Goal: Entertainment & Leisure: Browse casually

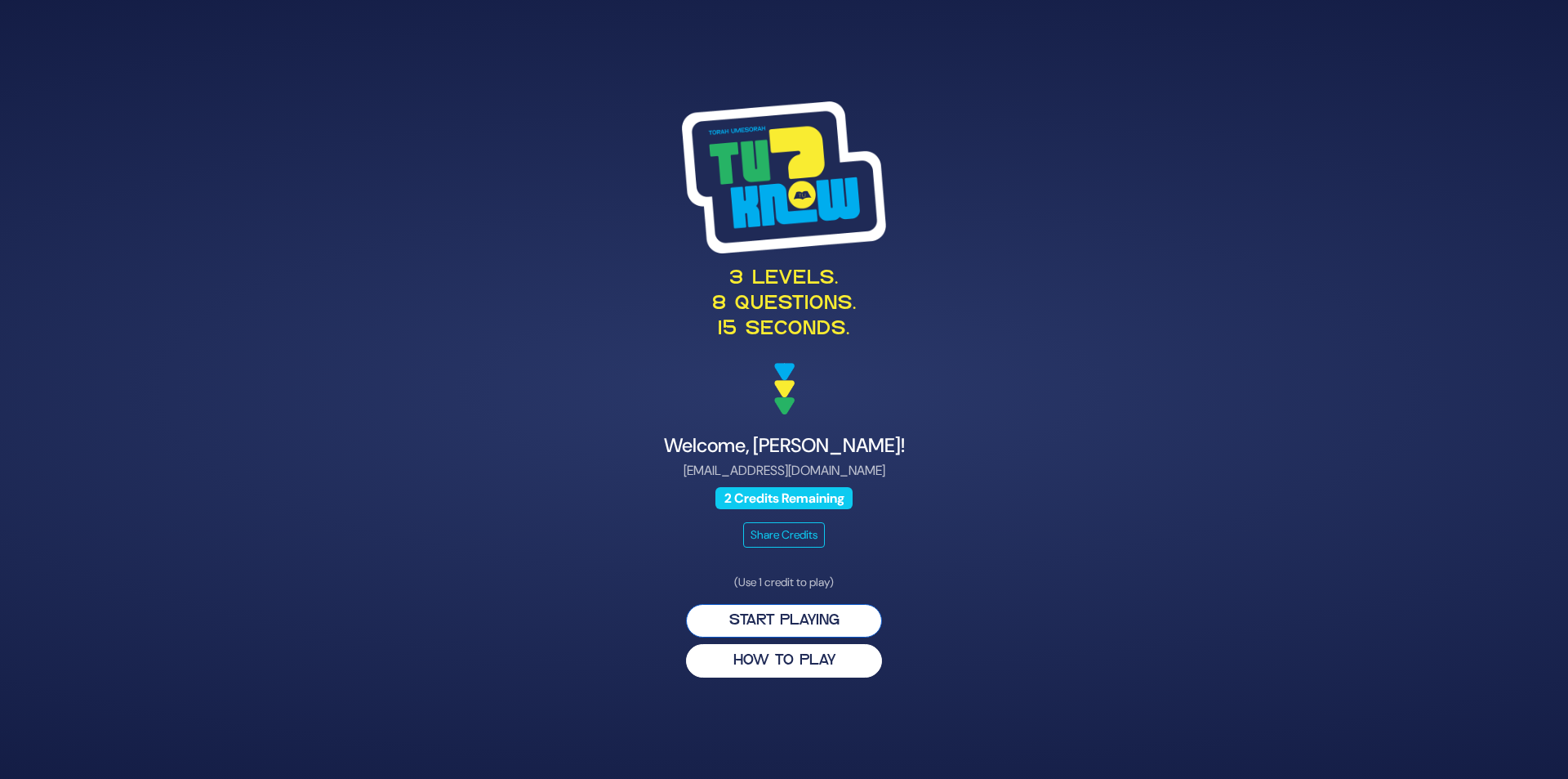
click at [778, 619] on button "Start Playing" at bounding box center [784, 621] width 196 height 33
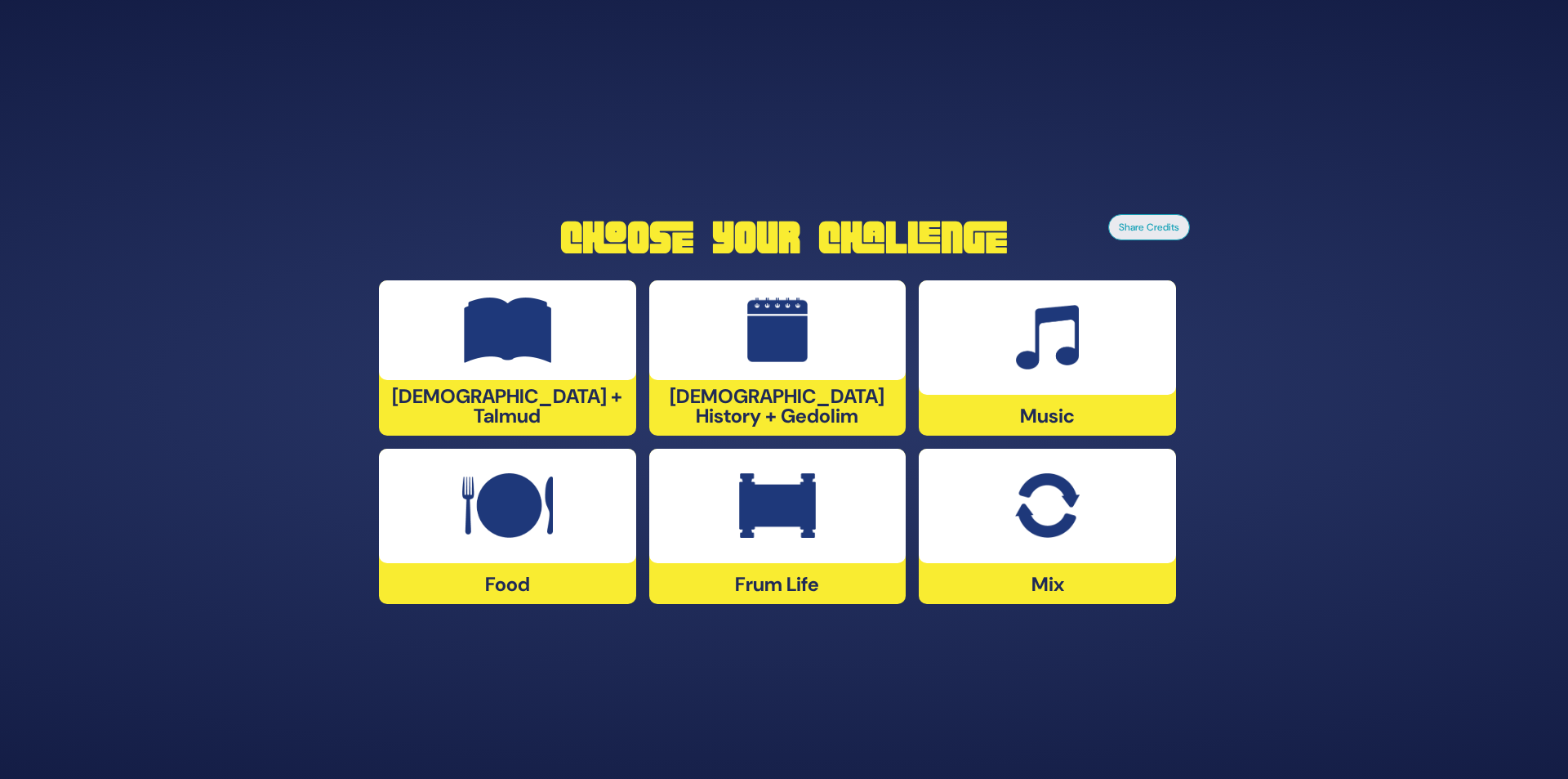
click at [1021, 532] on img at bounding box center [1047, 505] width 64 height 66
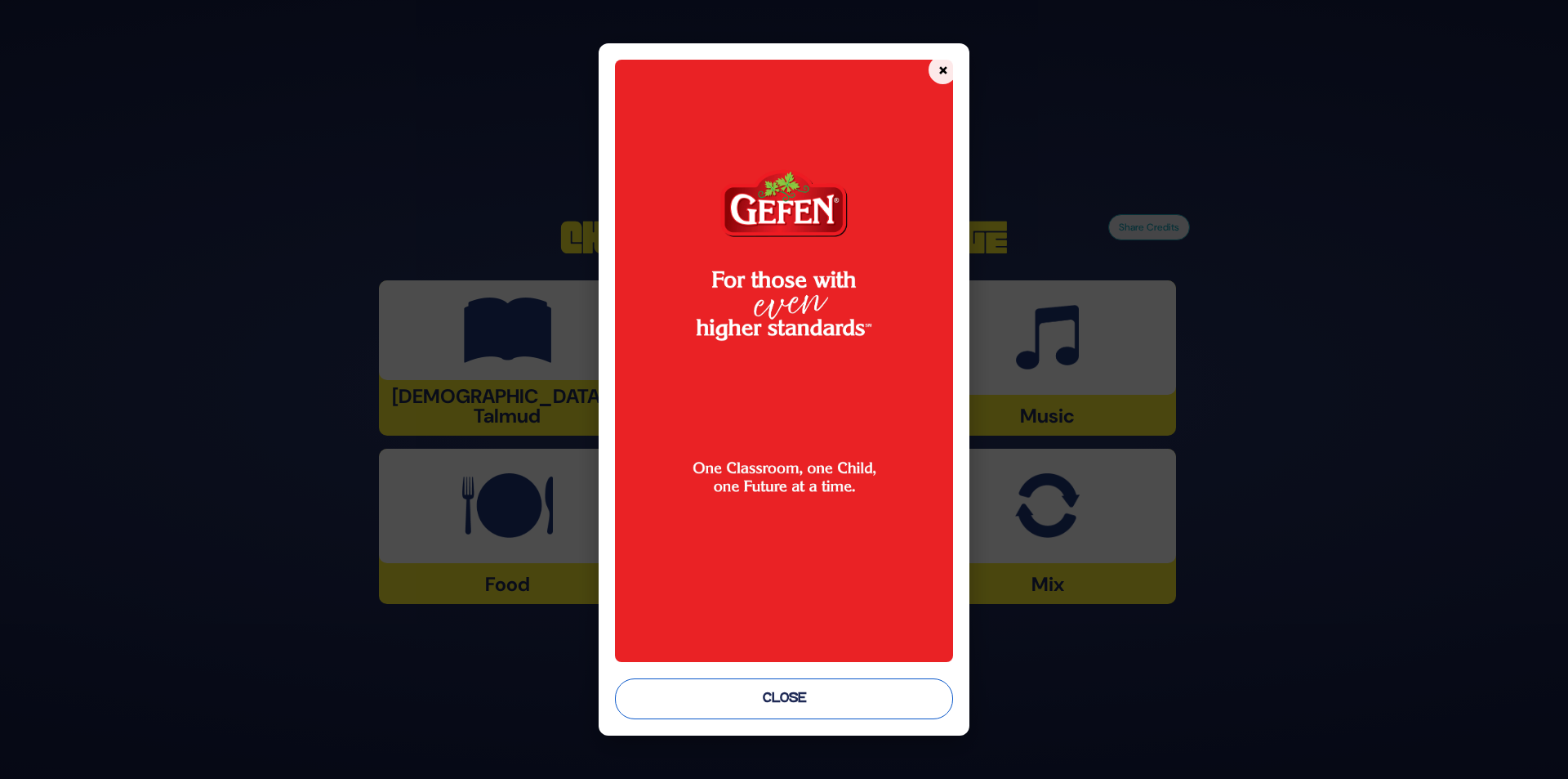
click at [759, 701] on button "Close" at bounding box center [784, 698] width 339 height 41
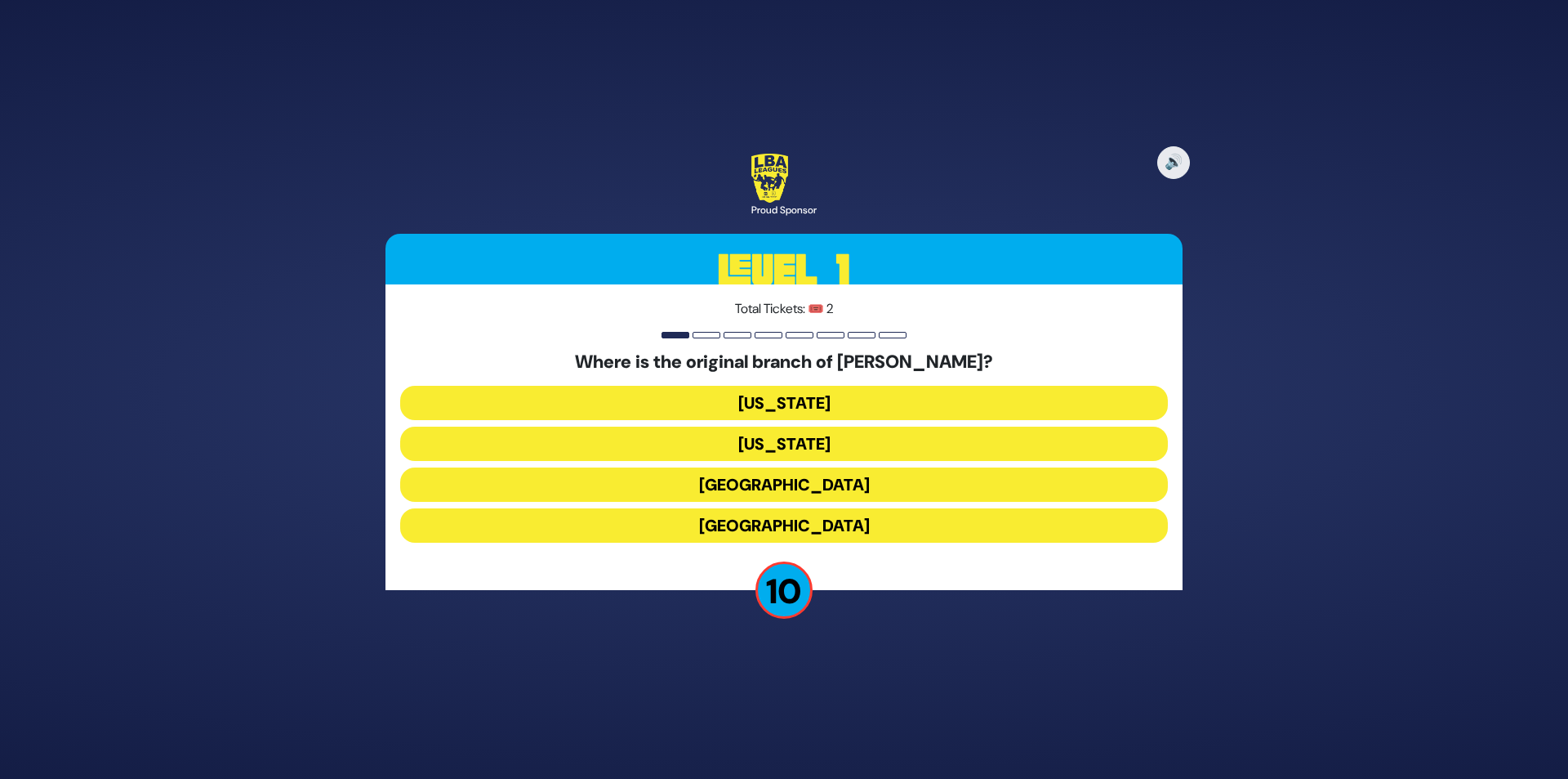
click at [784, 478] on button "[GEOGRAPHIC_DATA]" at bounding box center [784, 484] width 768 height 34
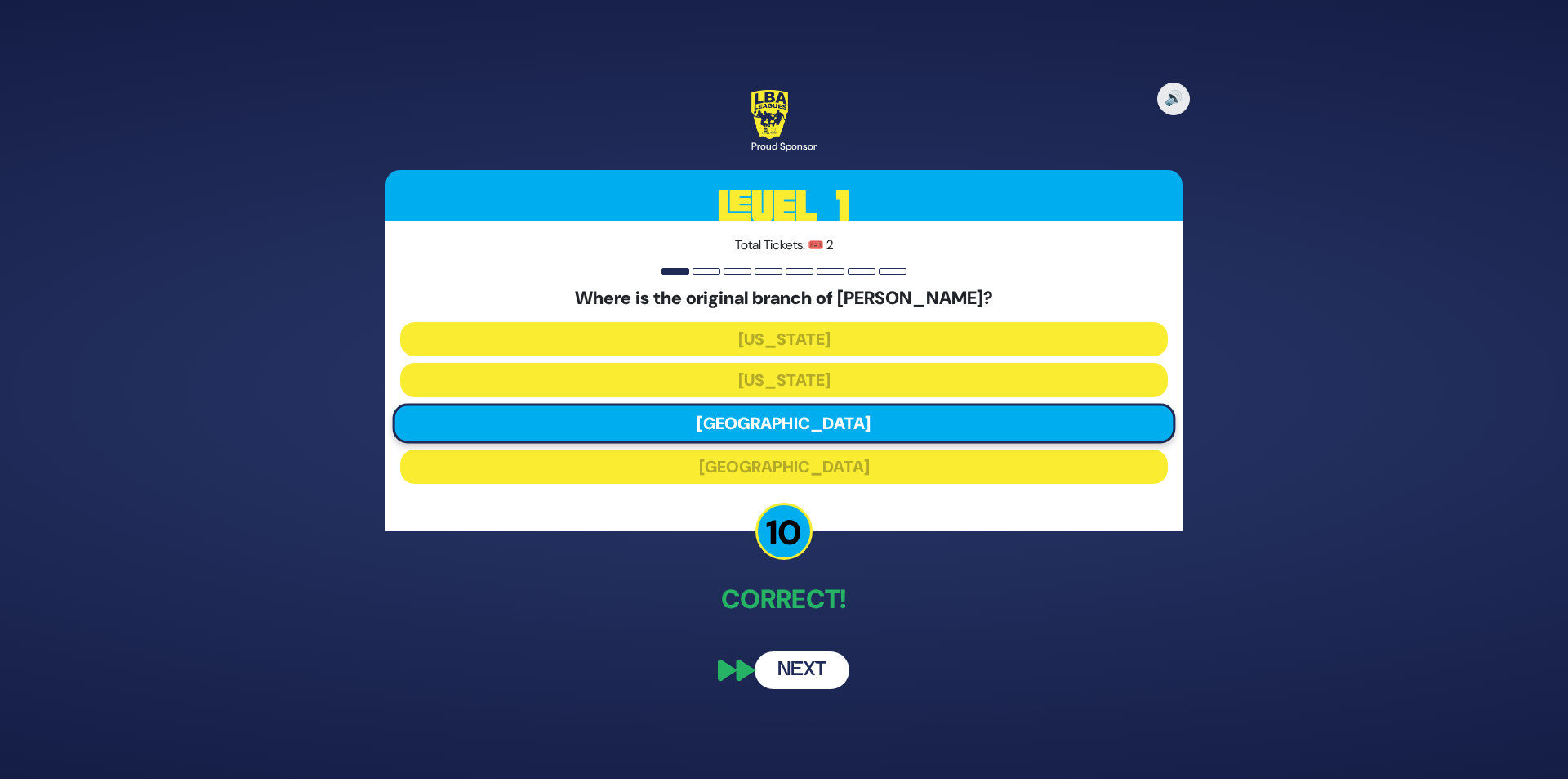
click at [797, 655] on button "Next" at bounding box center [801, 670] width 94 height 37
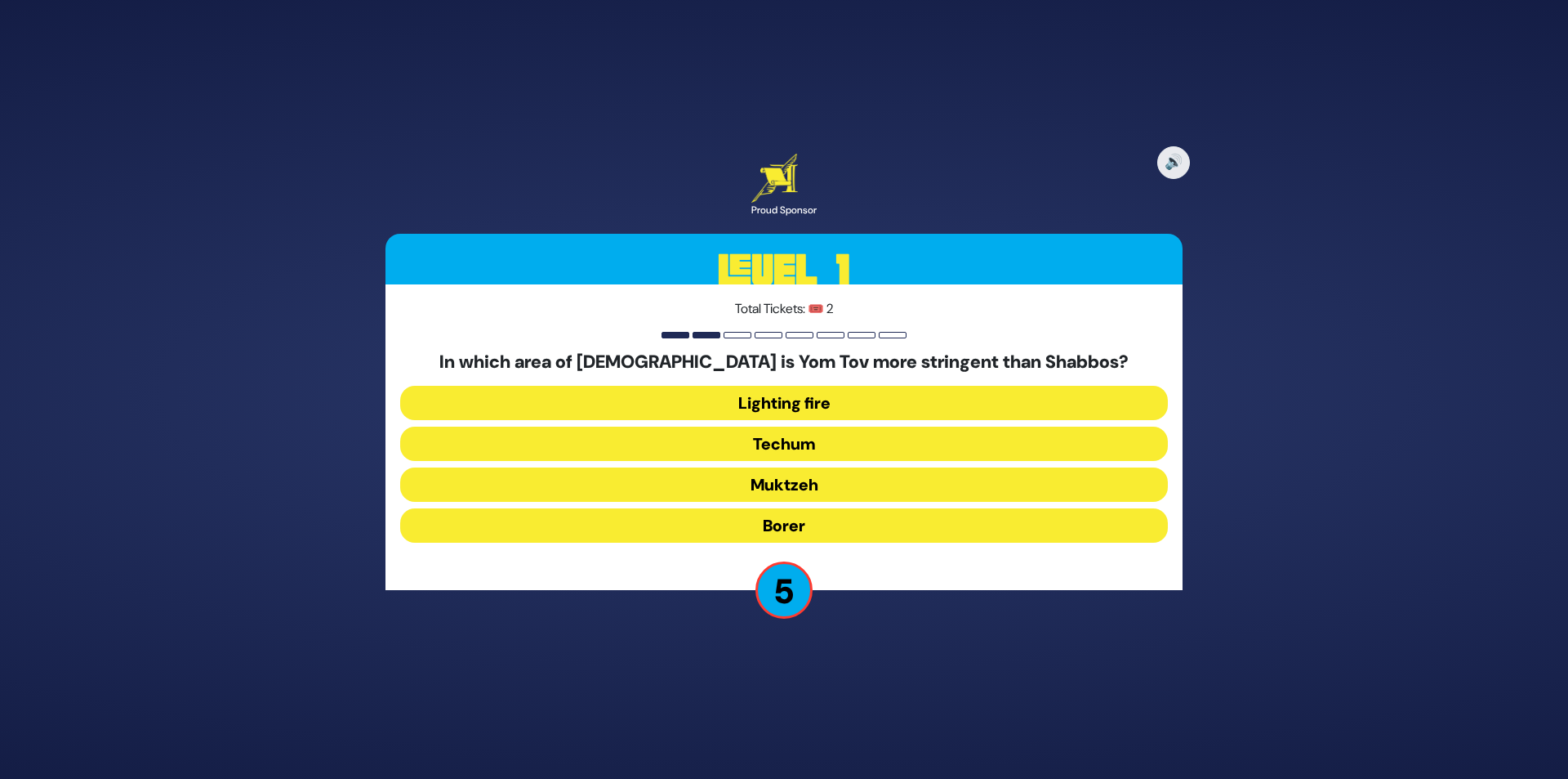
click at [812, 485] on button "Muktzeh" at bounding box center [784, 484] width 768 height 34
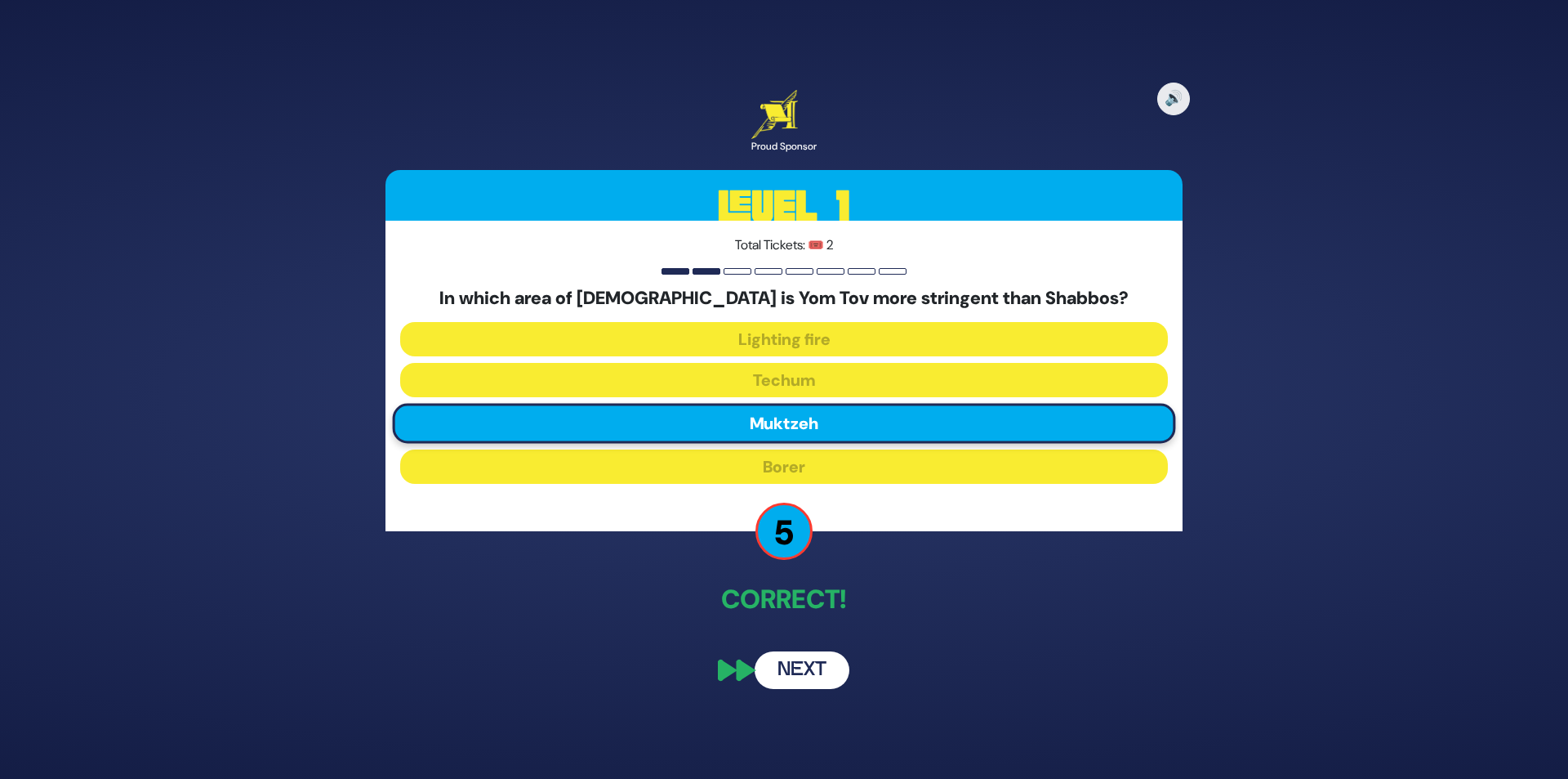
click at [796, 675] on button "Next" at bounding box center [801, 670] width 94 height 37
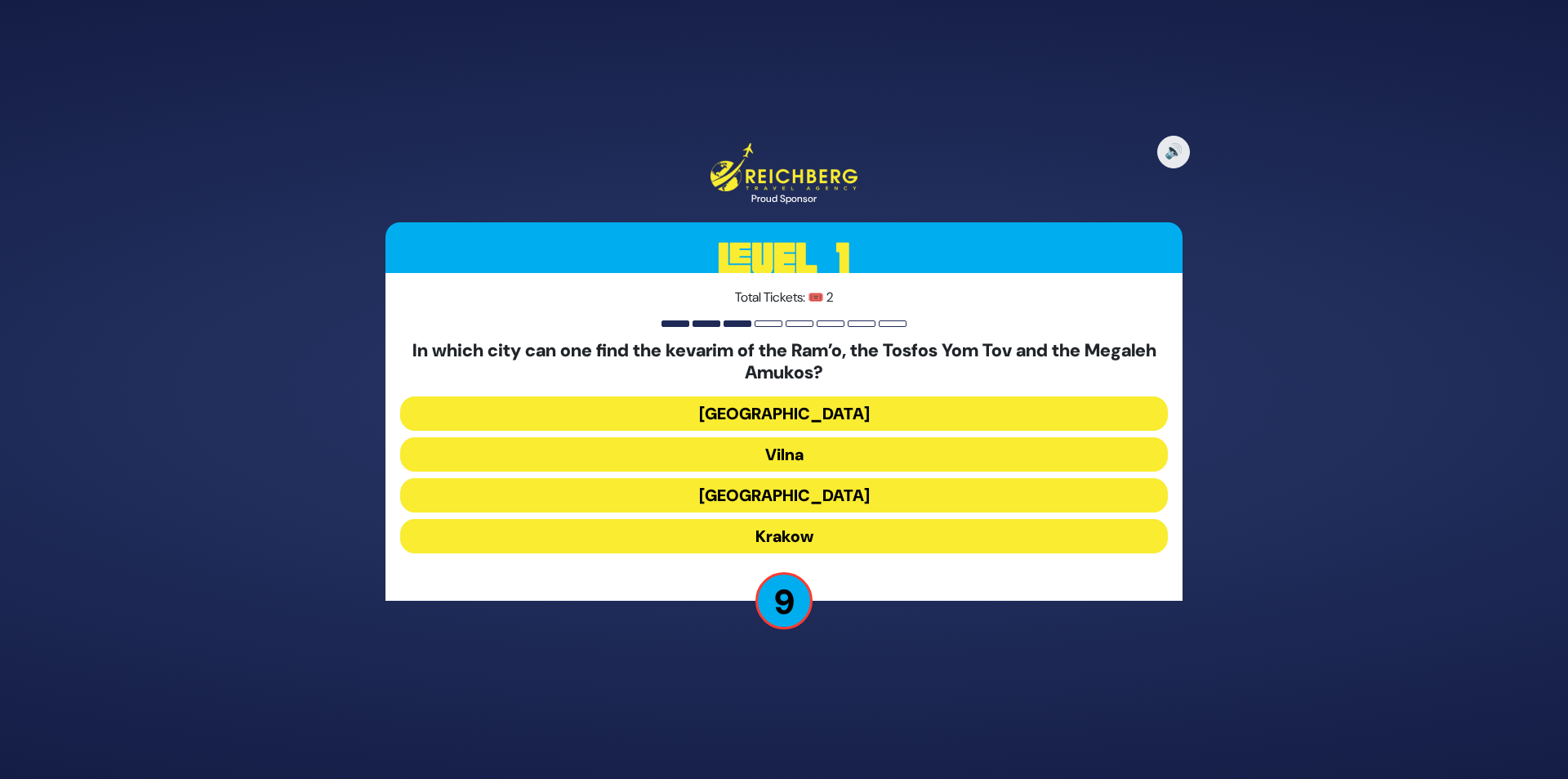
click at [817, 535] on button "Krakow" at bounding box center [784, 535] width 768 height 34
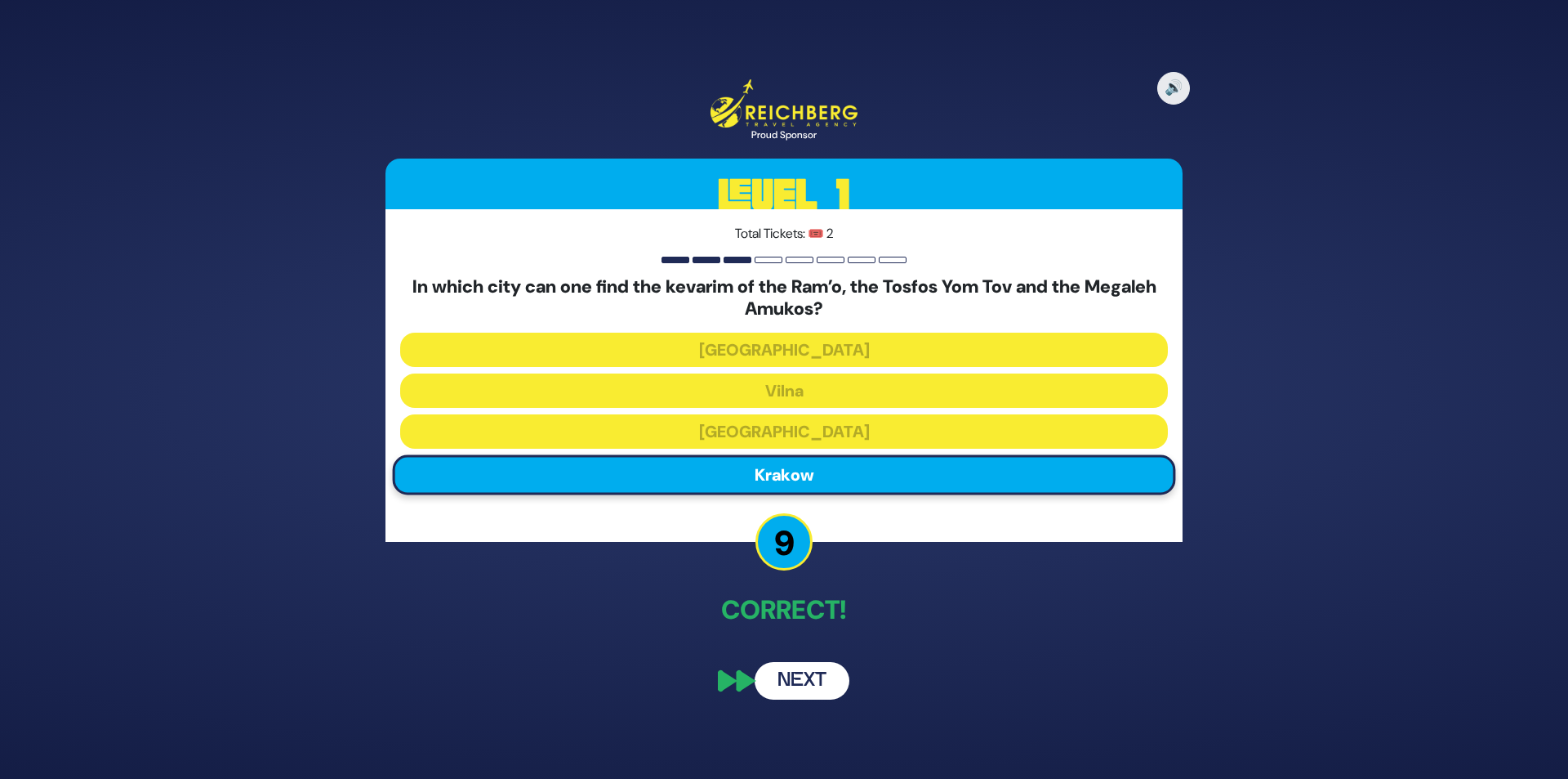
click at [797, 679] on button "Next" at bounding box center [801, 681] width 94 height 37
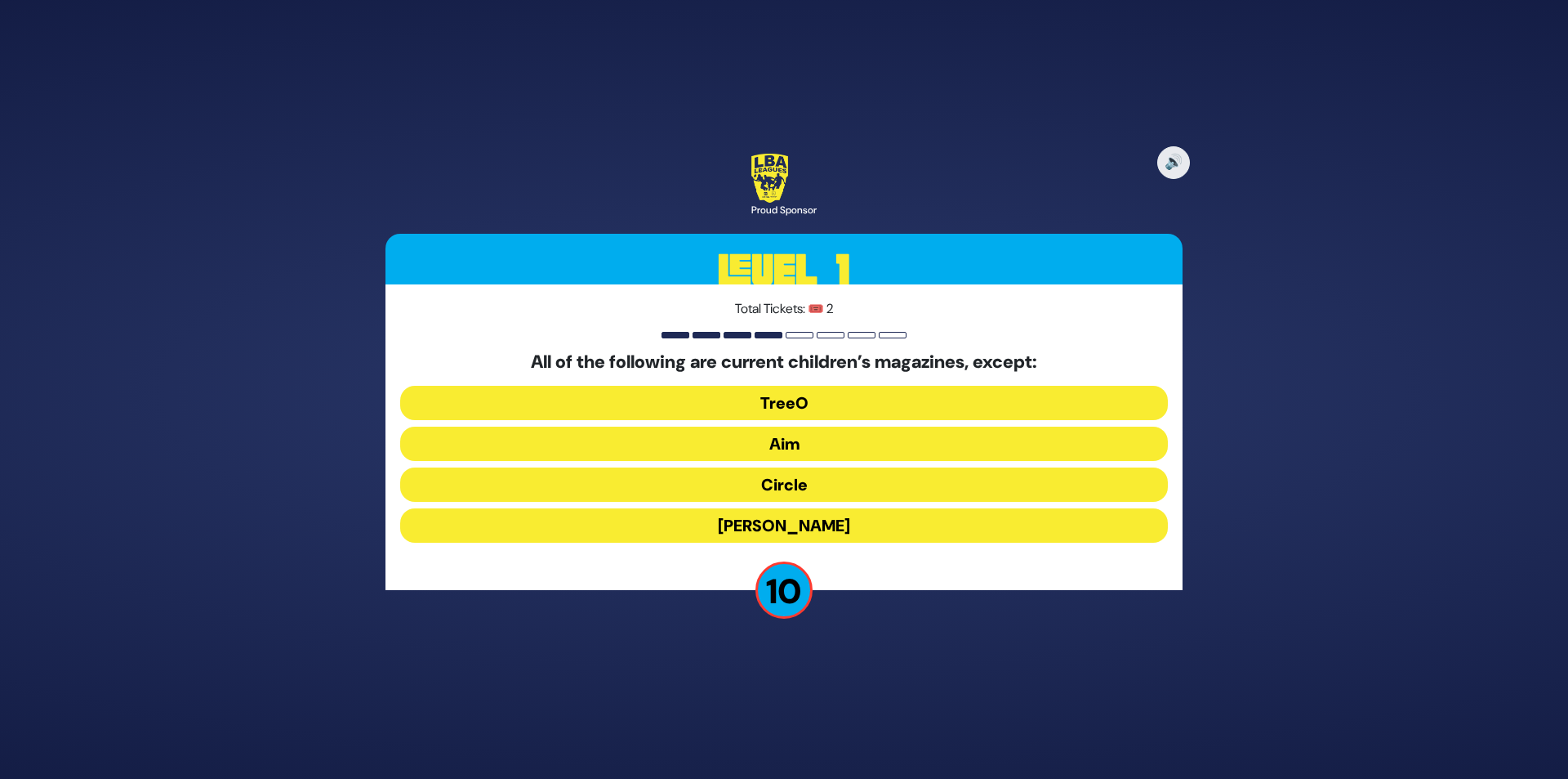
click at [857, 518] on button "[PERSON_NAME]" at bounding box center [784, 525] width 768 height 34
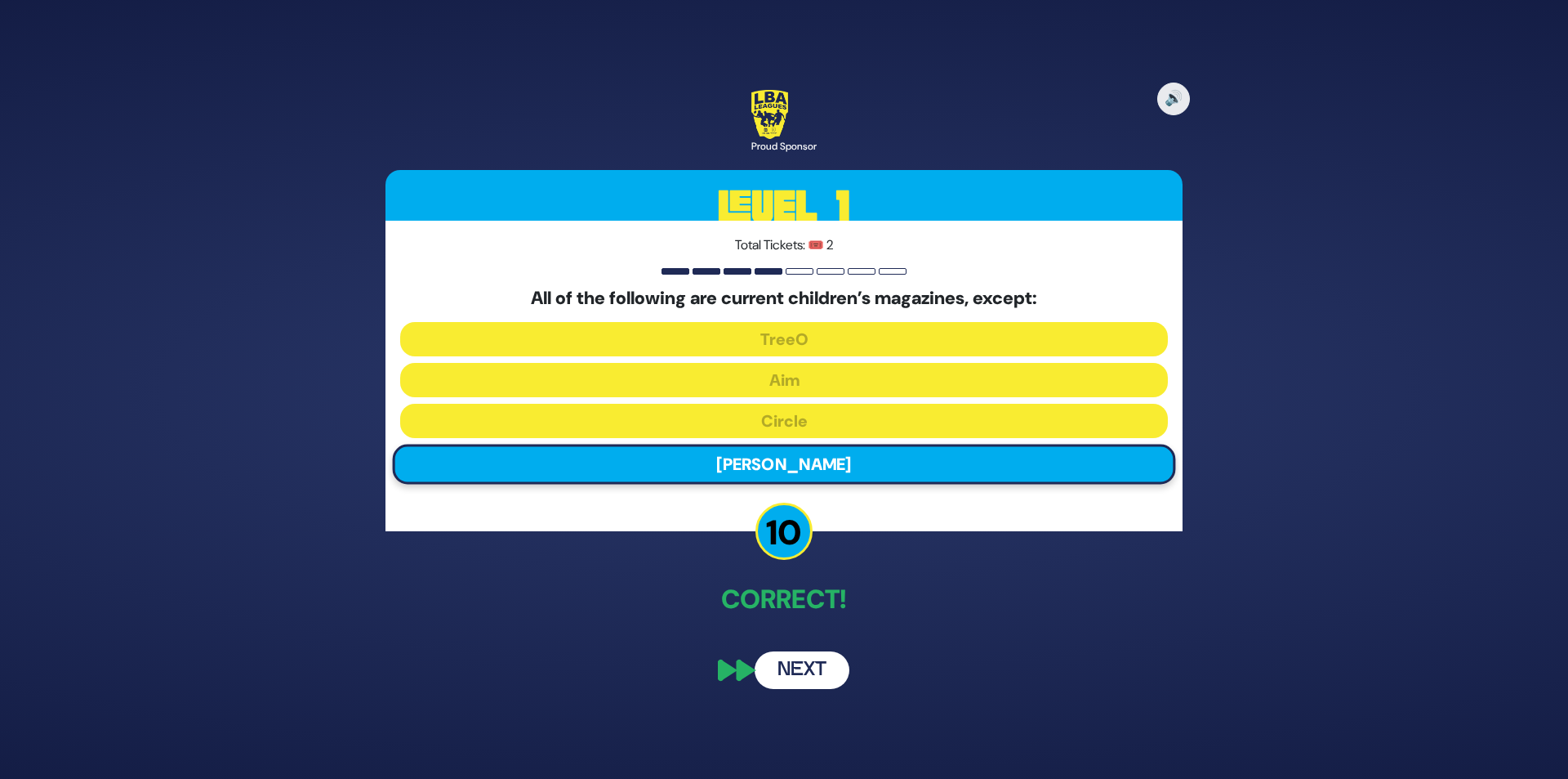
click at [782, 669] on button "Next" at bounding box center [801, 670] width 94 height 37
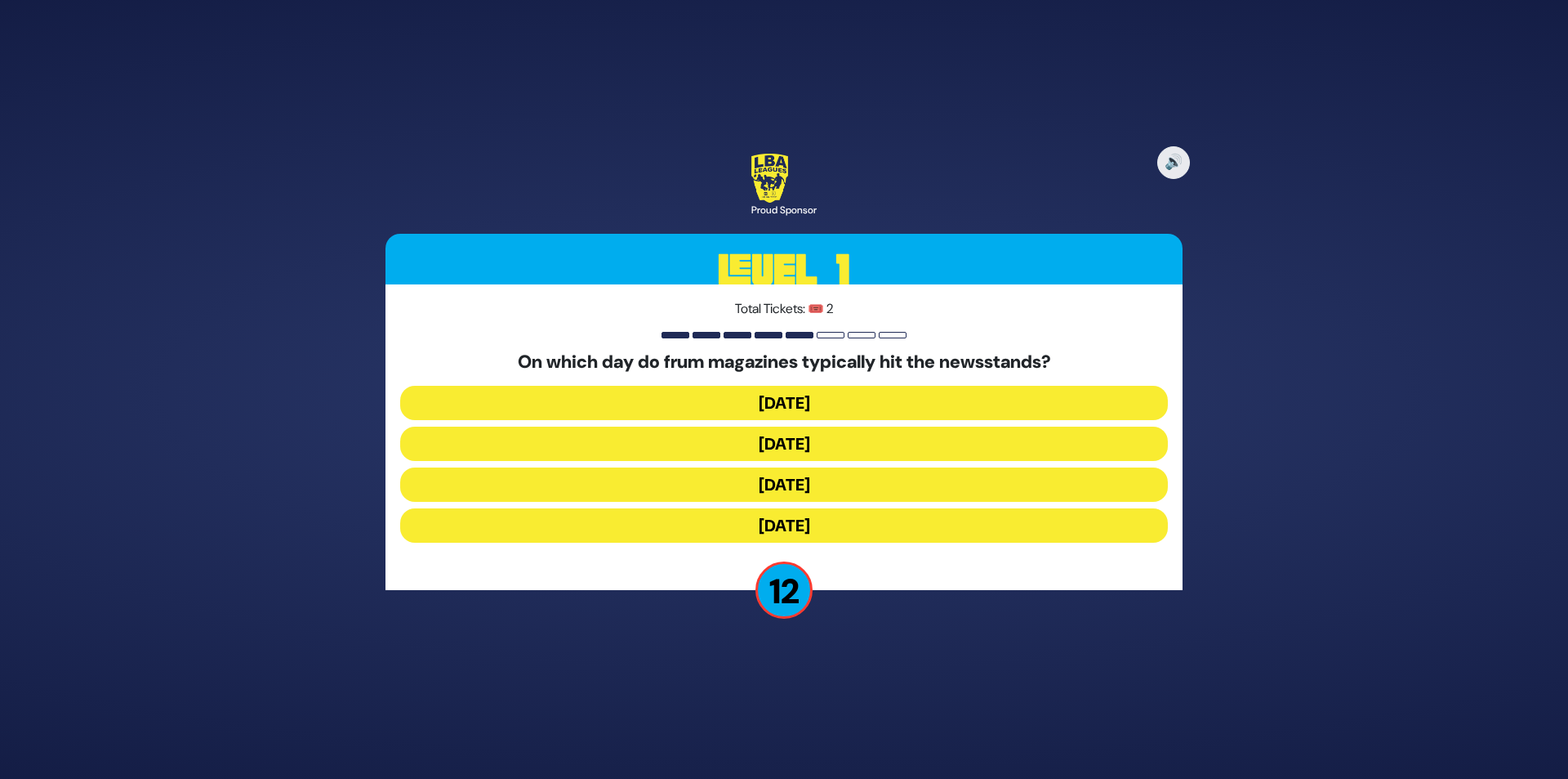
click at [845, 443] on button "[DATE]" at bounding box center [784, 443] width 768 height 34
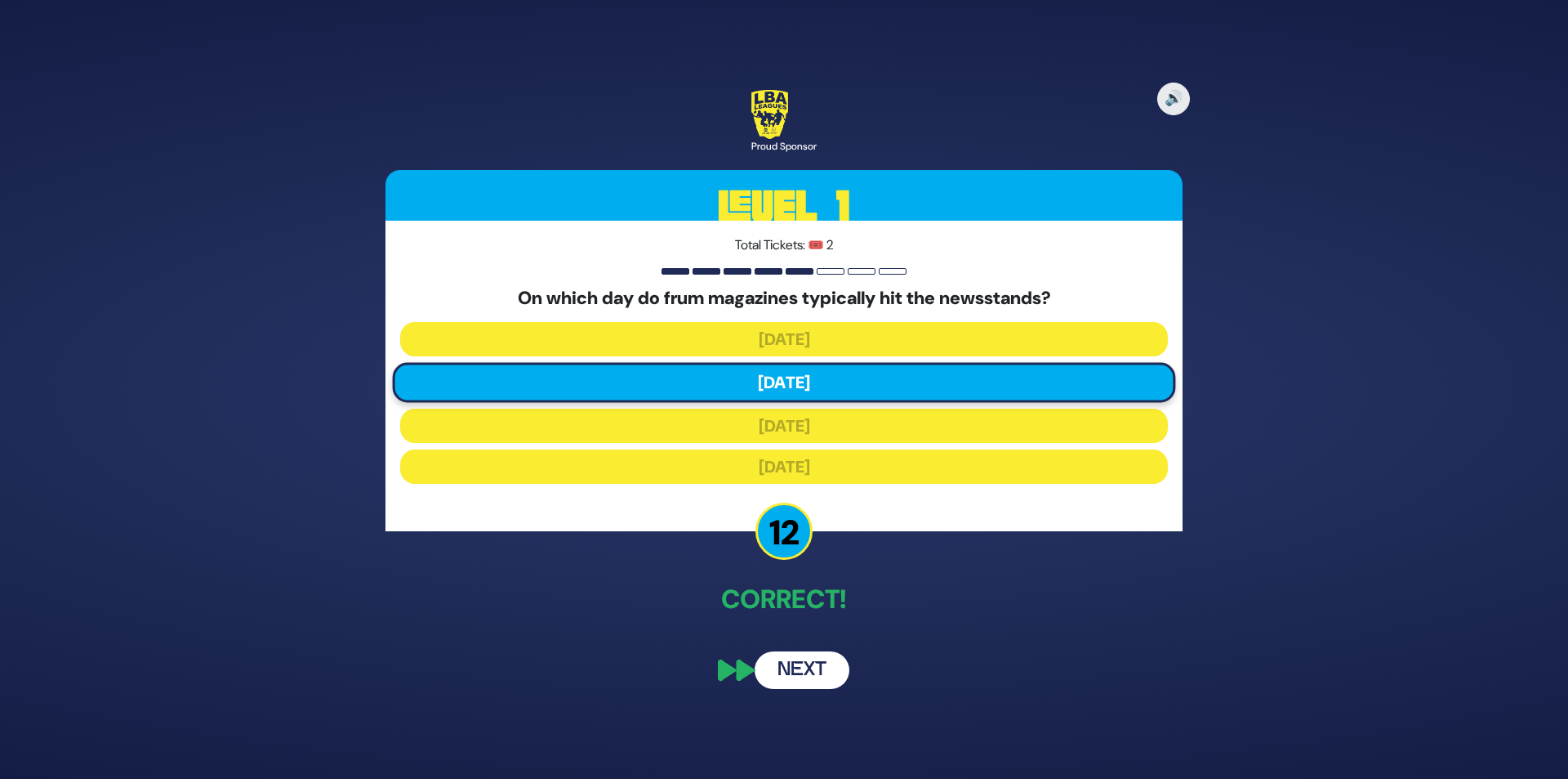
click at [798, 664] on button "Next" at bounding box center [801, 670] width 94 height 37
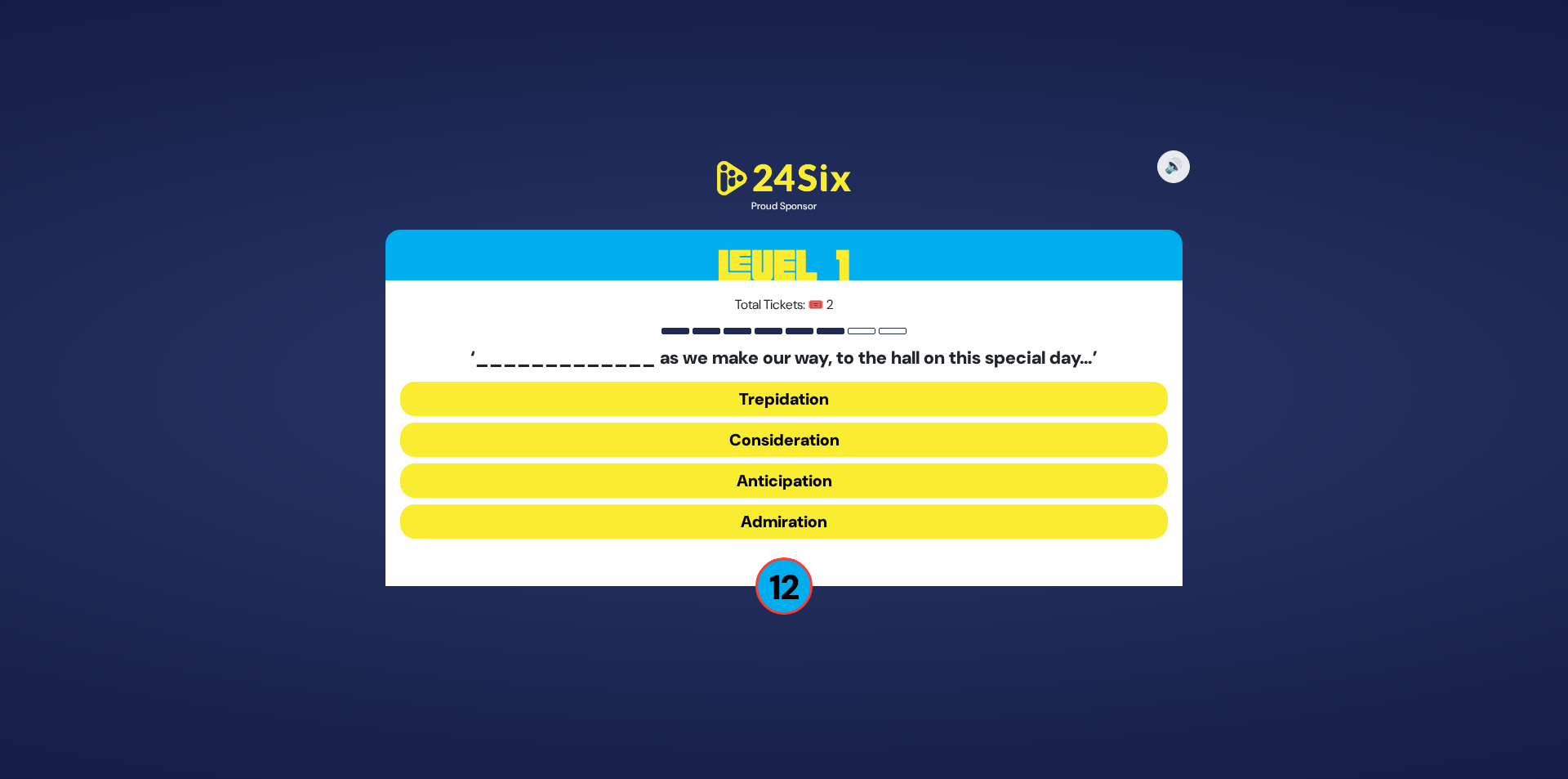
click at [787, 479] on button "Anticipation" at bounding box center [784, 480] width 768 height 34
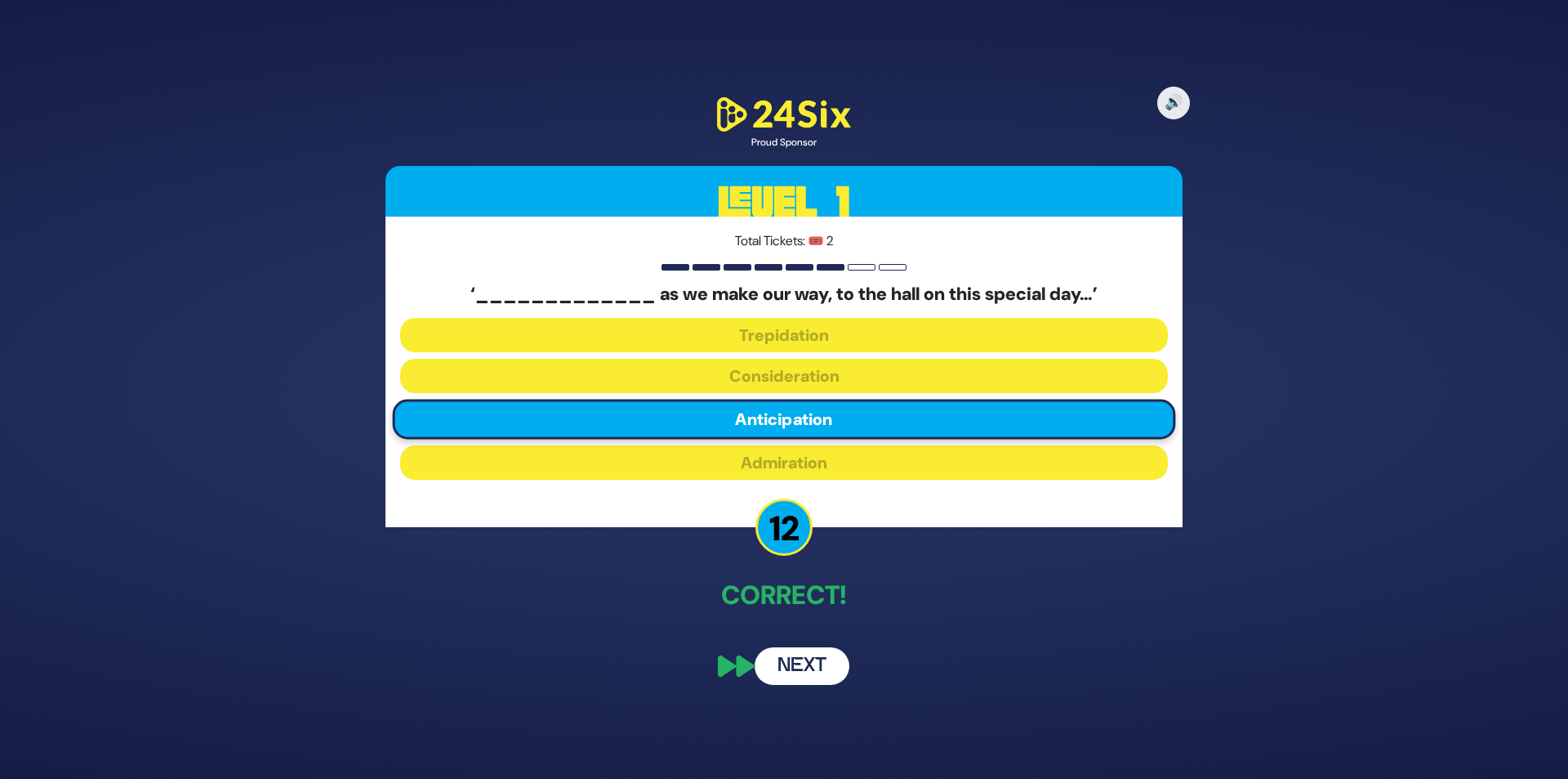
click at [797, 667] on button "Next" at bounding box center [801, 666] width 94 height 37
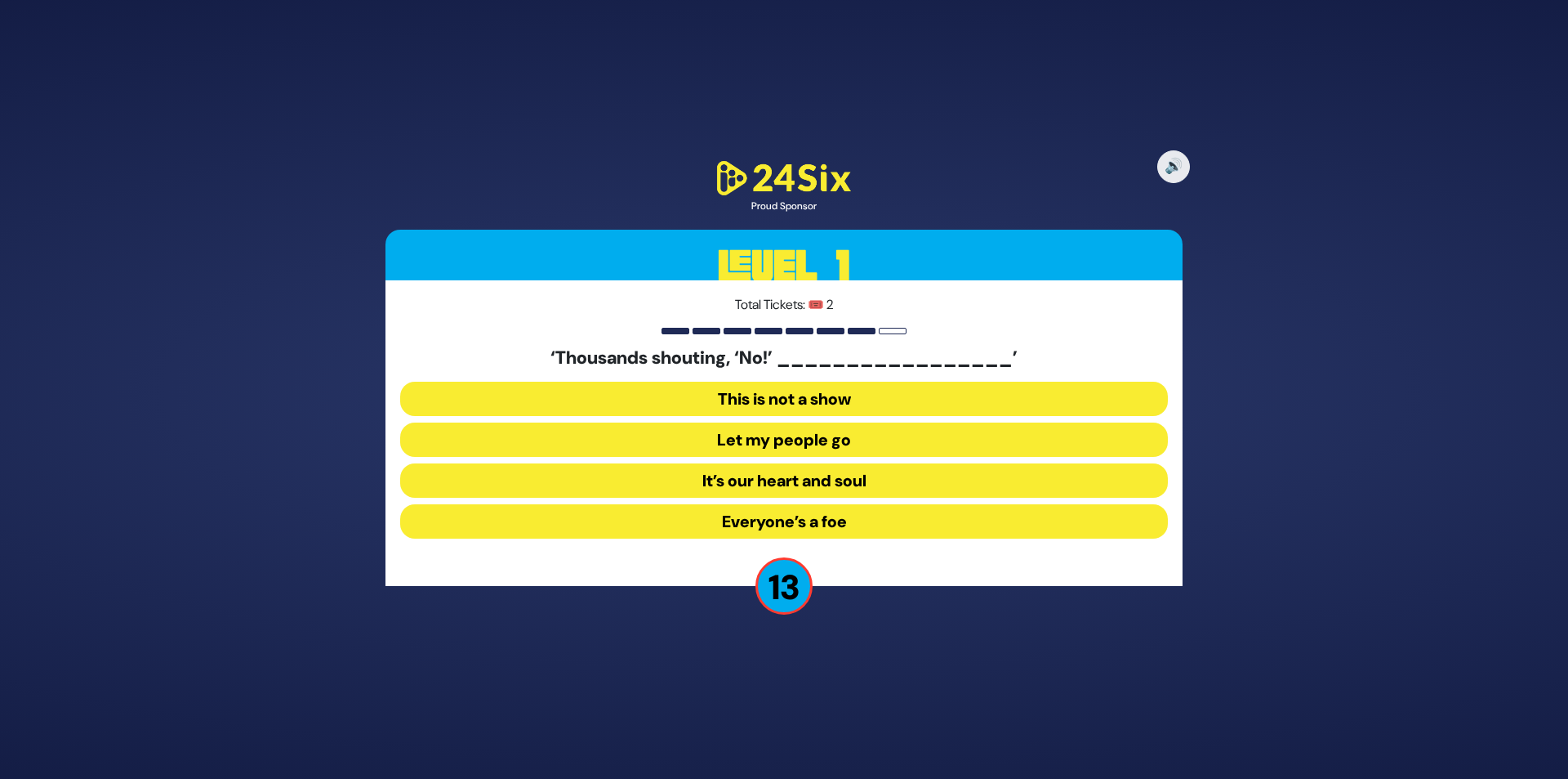
click at [778, 439] on button "Let my people go" at bounding box center [784, 439] width 768 height 34
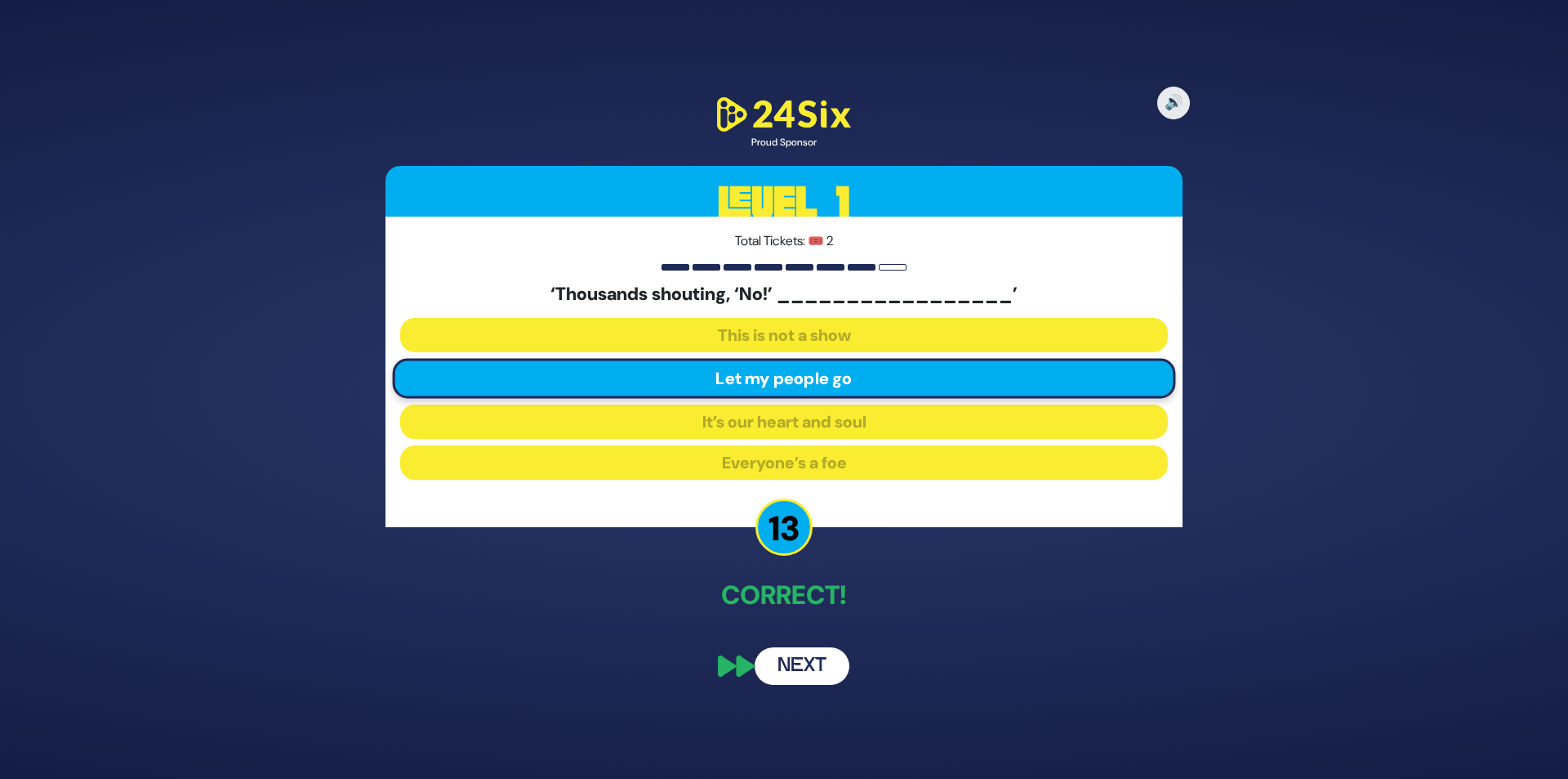
click at [809, 665] on button "Next" at bounding box center [801, 666] width 94 height 37
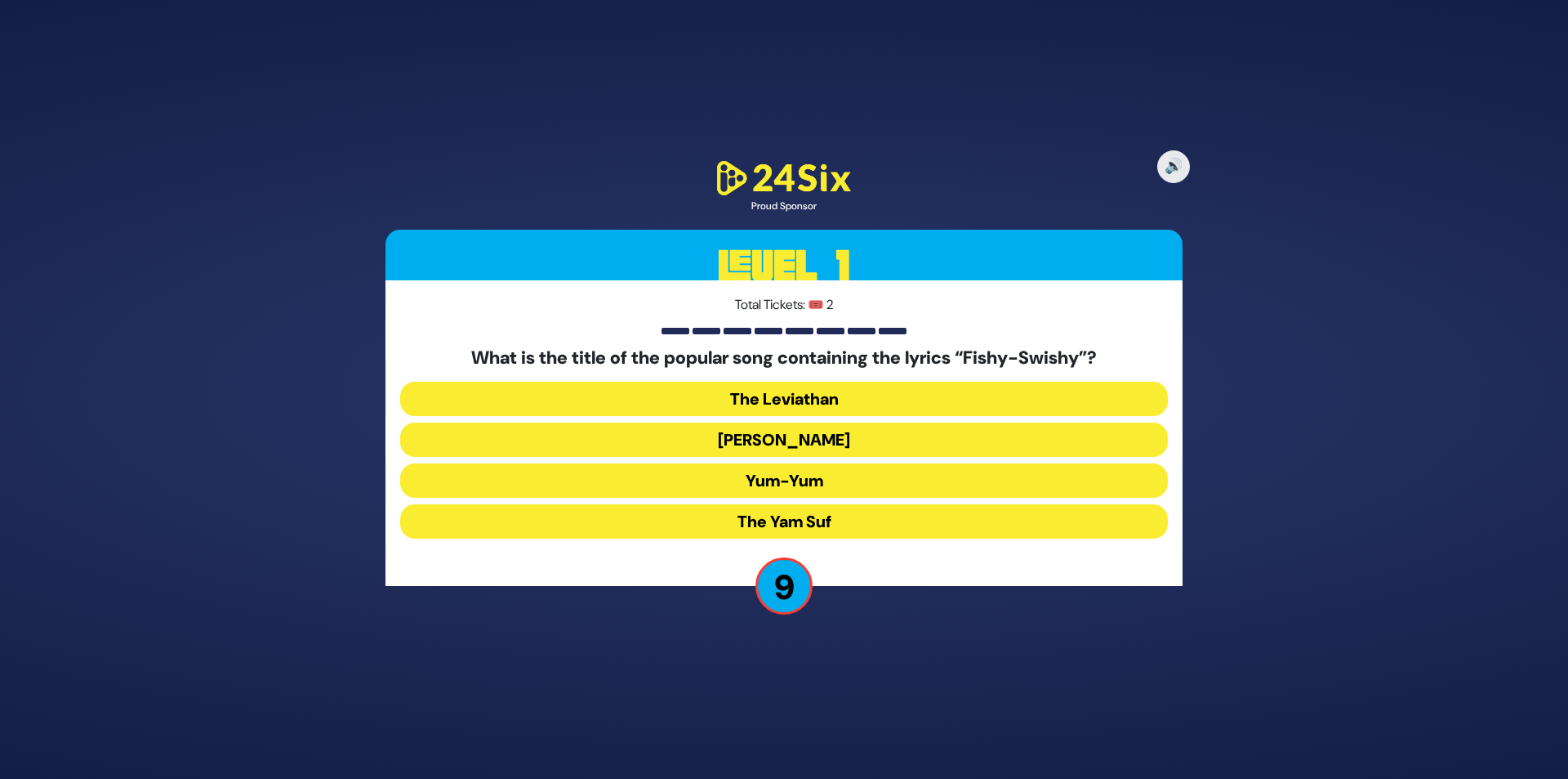
click at [847, 481] on button "Yum-Yum" at bounding box center [784, 480] width 768 height 34
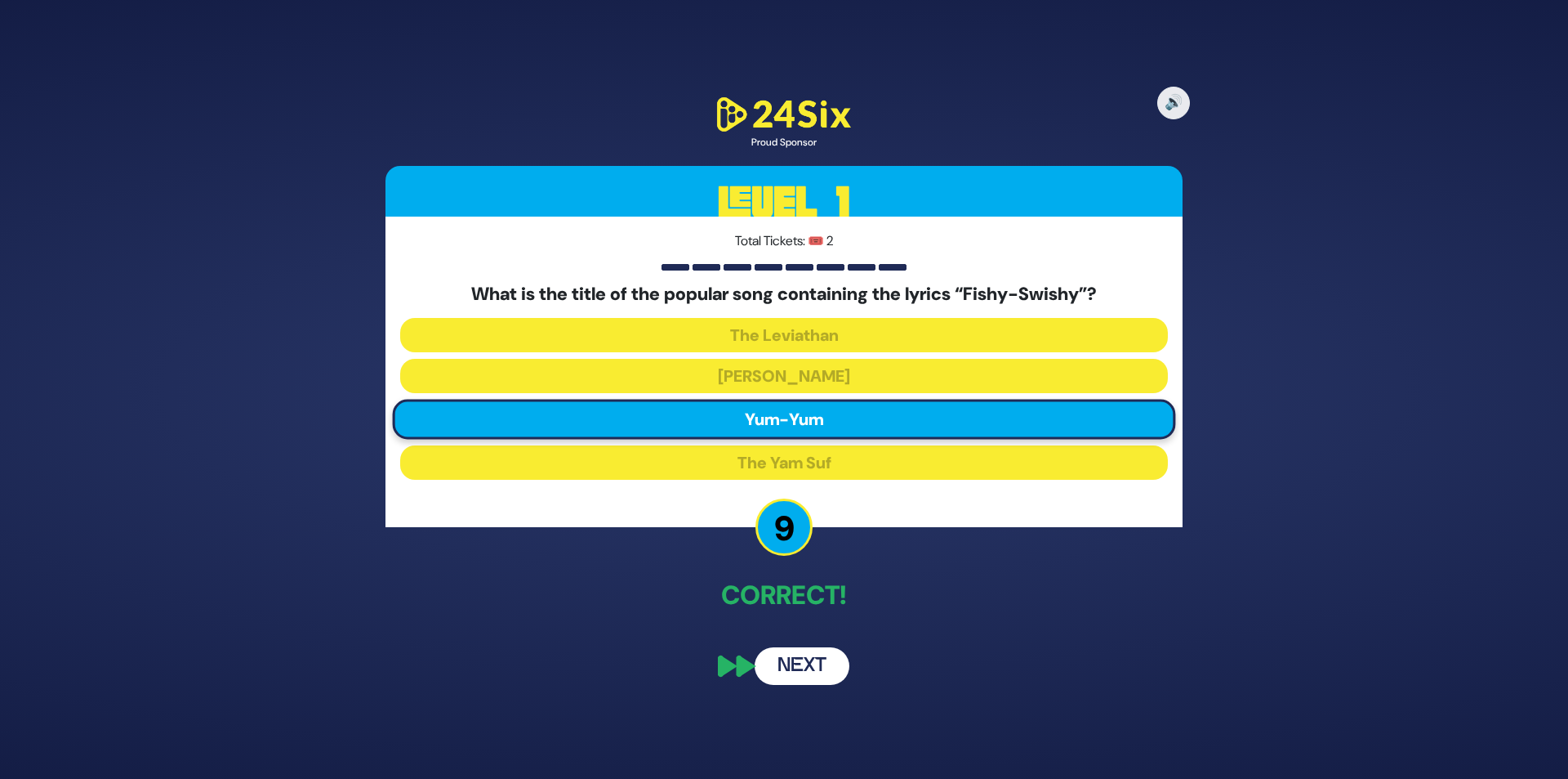
click at [791, 666] on button "Next" at bounding box center [801, 666] width 94 height 37
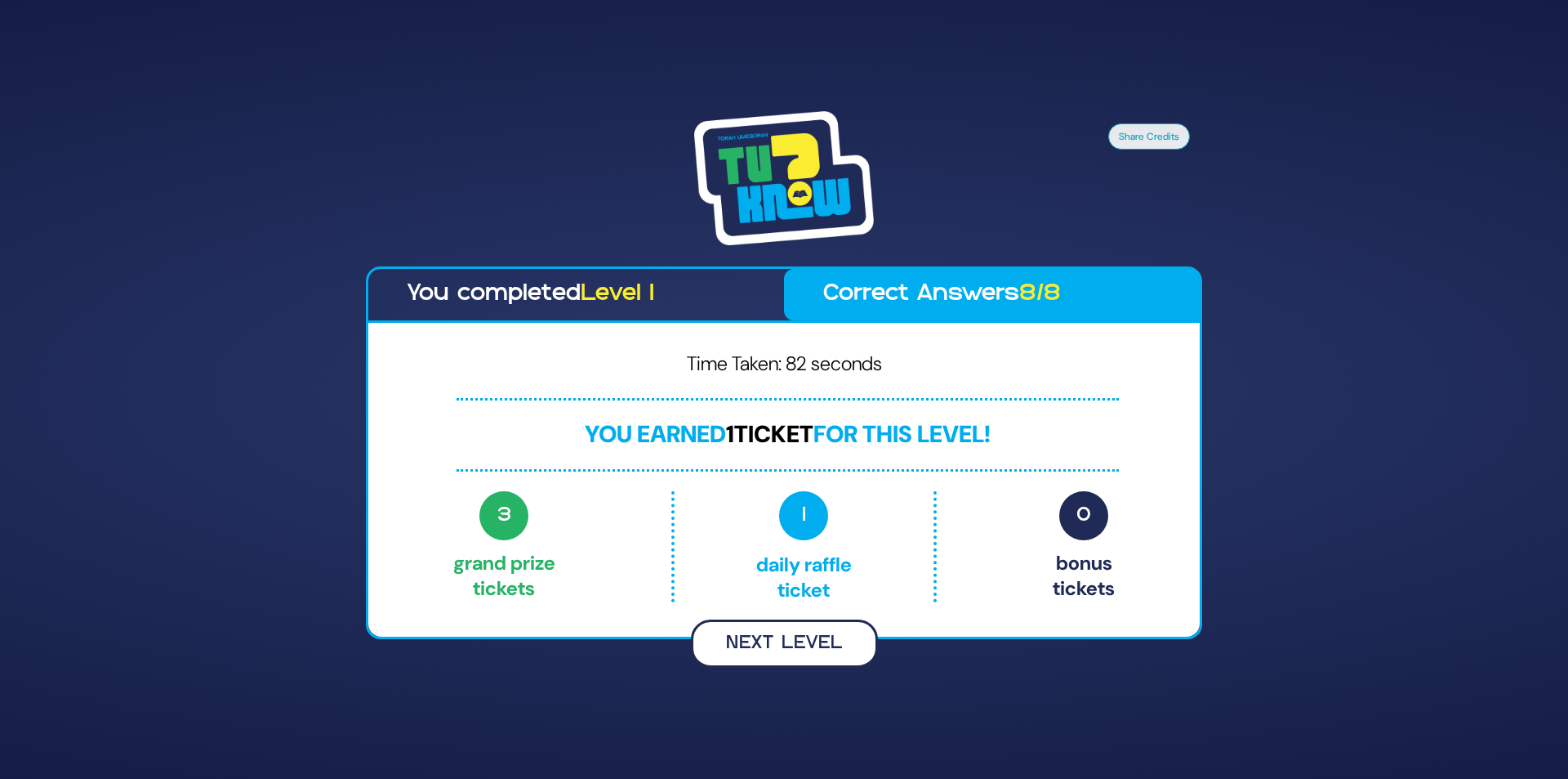
click at [754, 638] on button "Next Level" at bounding box center [784, 642] width 187 height 48
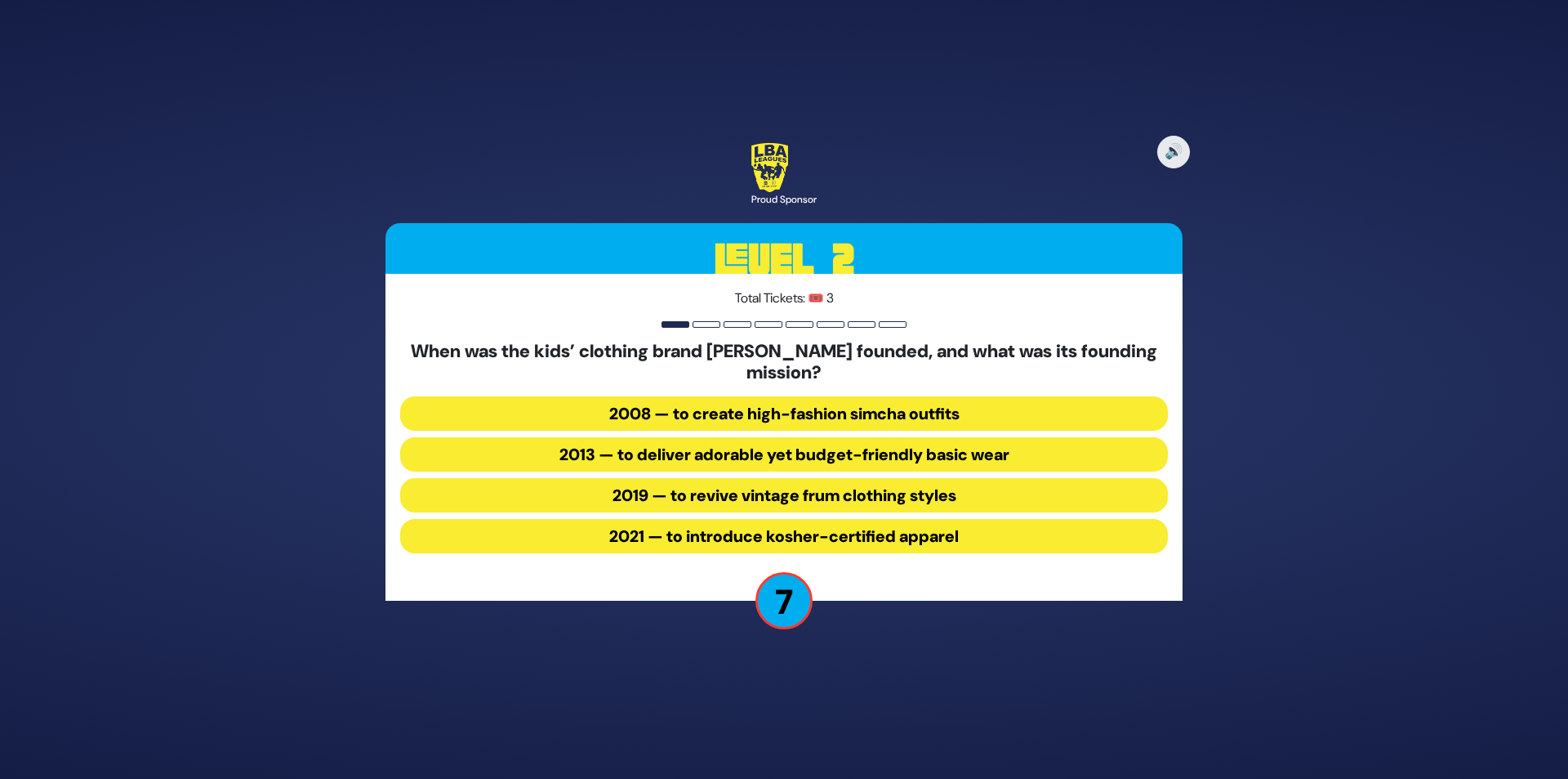
click at [703, 487] on button "2019 — to revive vintage frum clothing styles" at bounding box center [784, 494] width 768 height 34
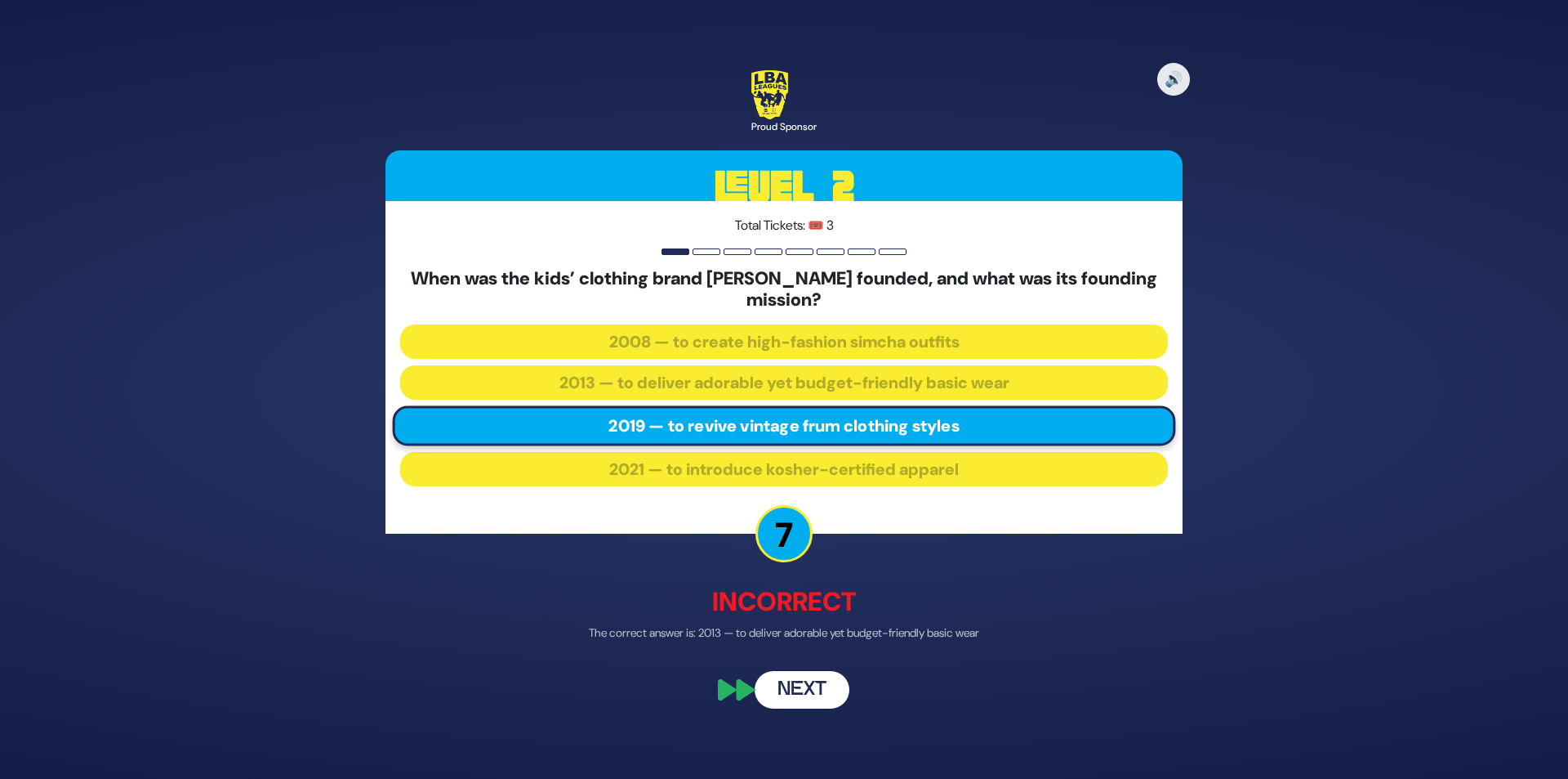
click at [793, 688] on button "Next" at bounding box center [801, 690] width 94 height 37
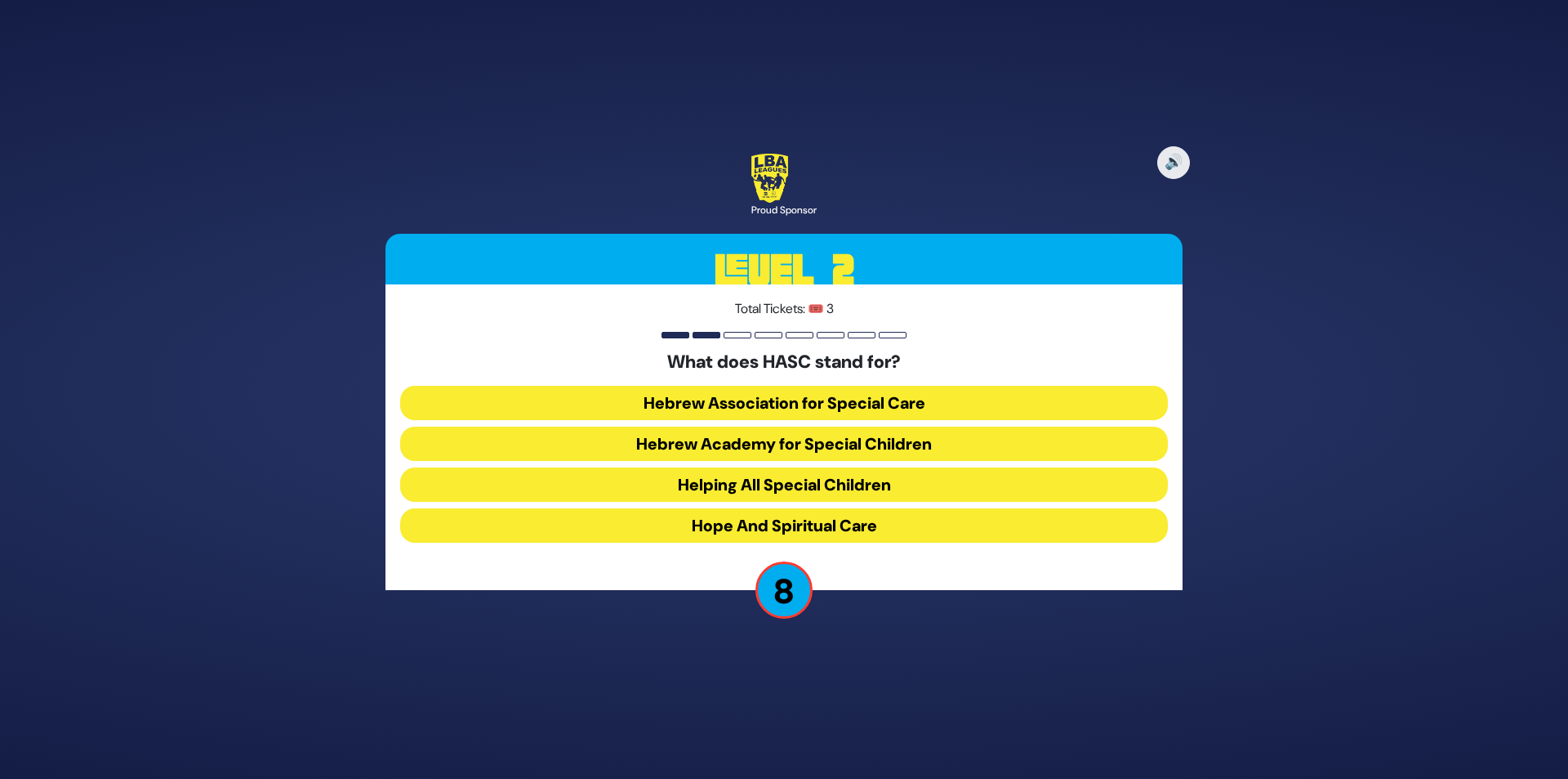
click at [809, 443] on button "Hebrew Academy for Special Children" at bounding box center [784, 443] width 768 height 34
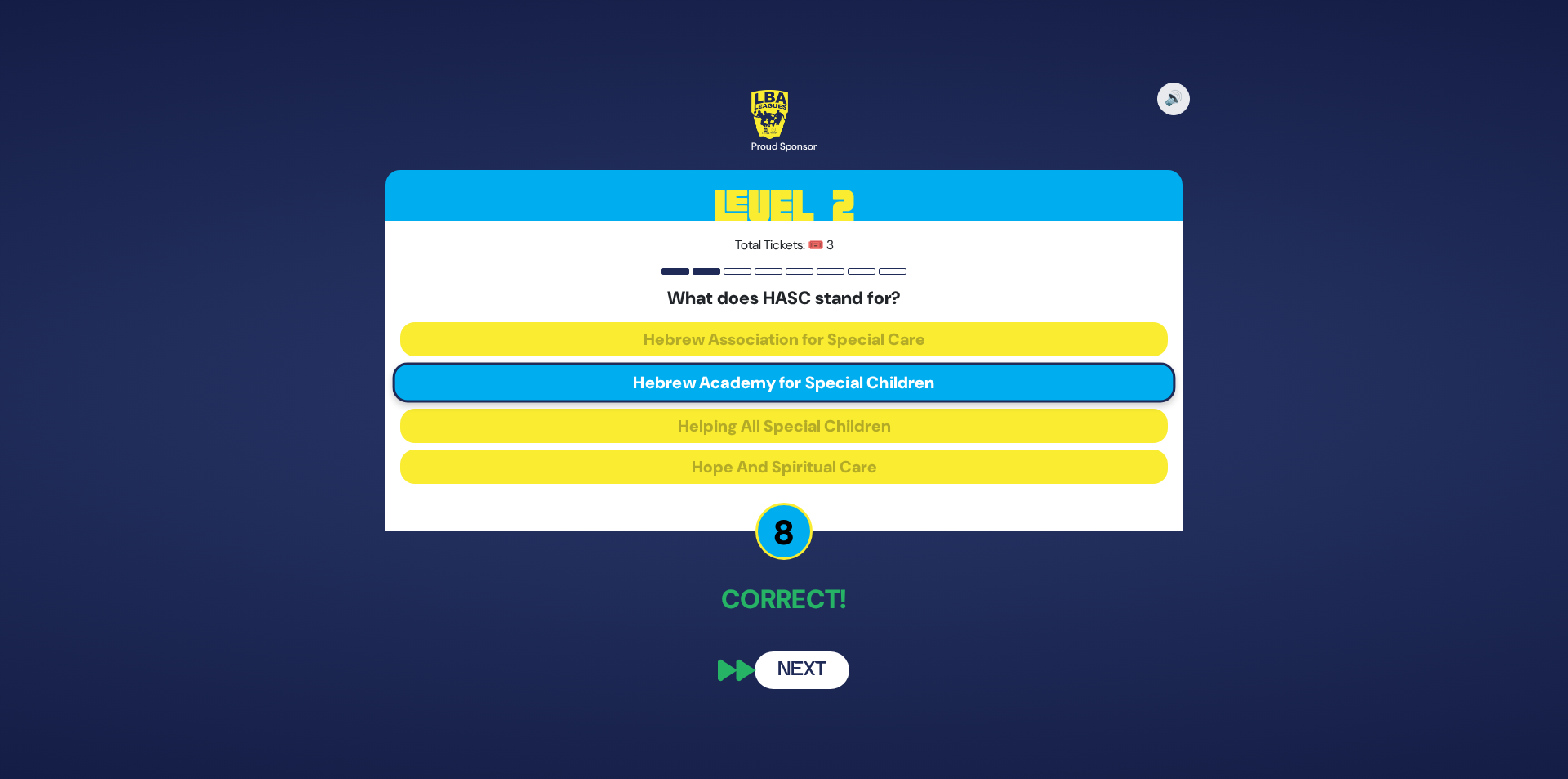
click at [787, 660] on button "Next" at bounding box center [801, 670] width 94 height 37
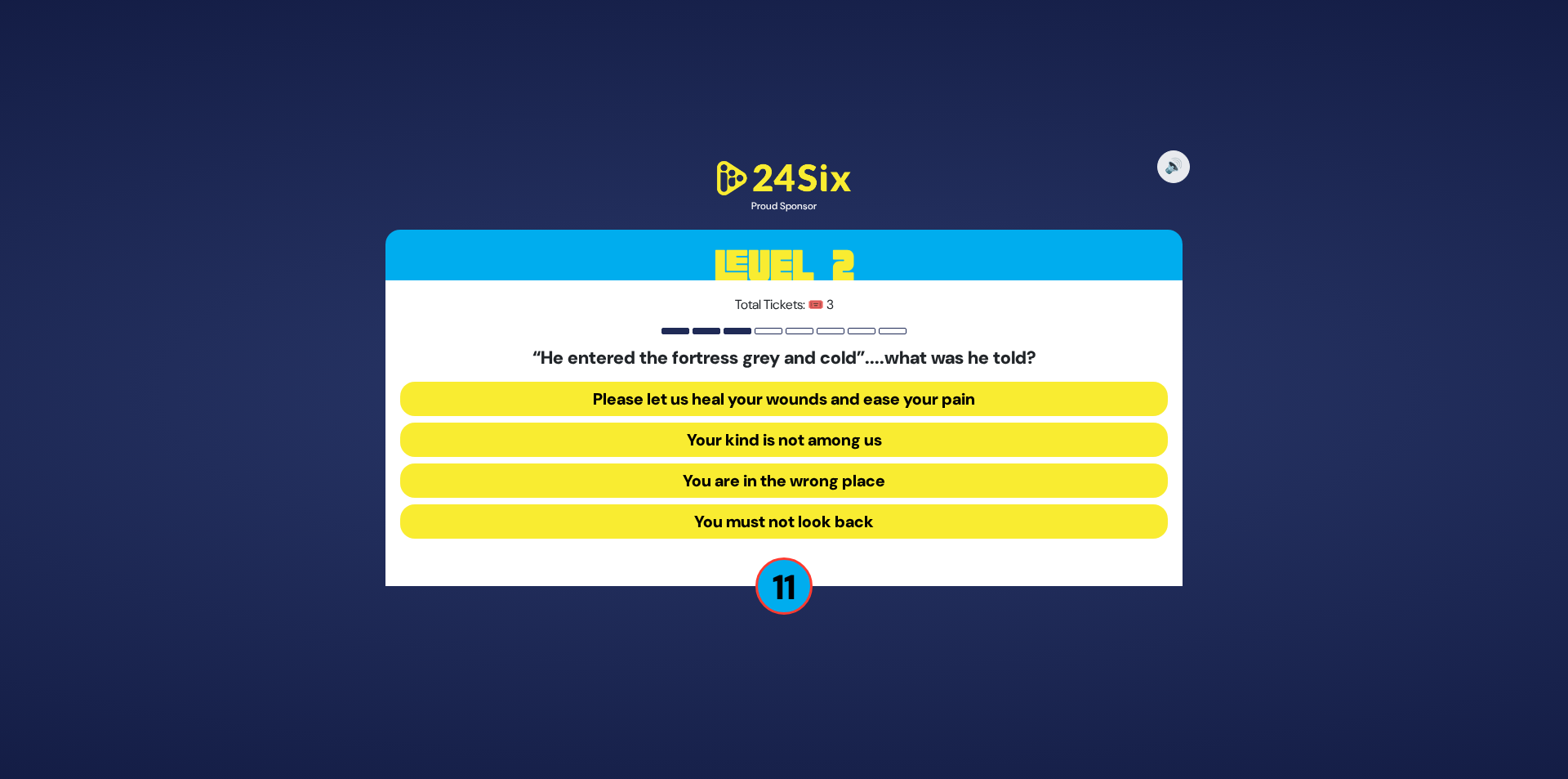
click at [814, 439] on button "Your kind is not among us" at bounding box center [784, 439] width 768 height 34
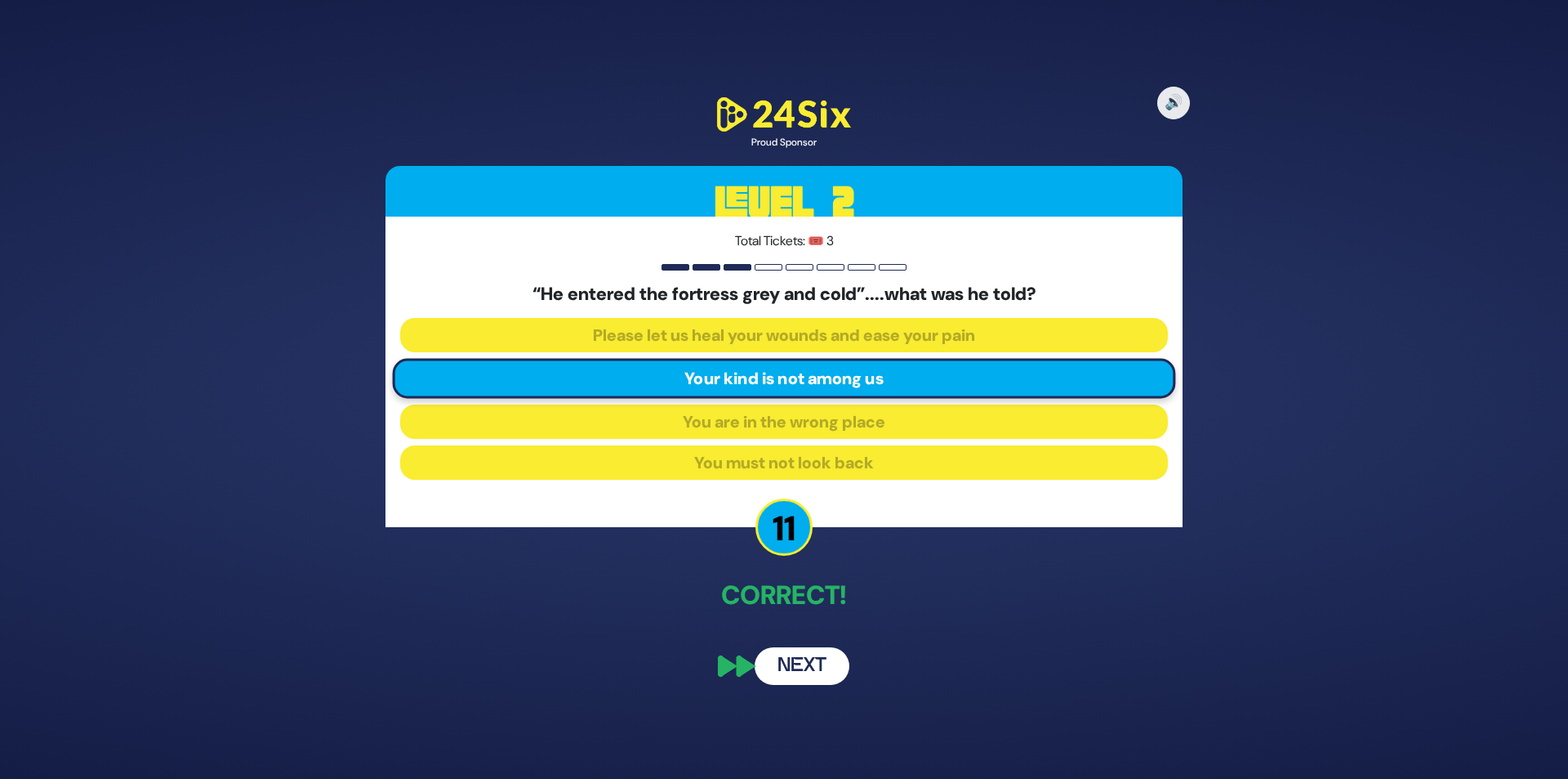
click at [798, 664] on button "Next" at bounding box center [801, 666] width 94 height 37
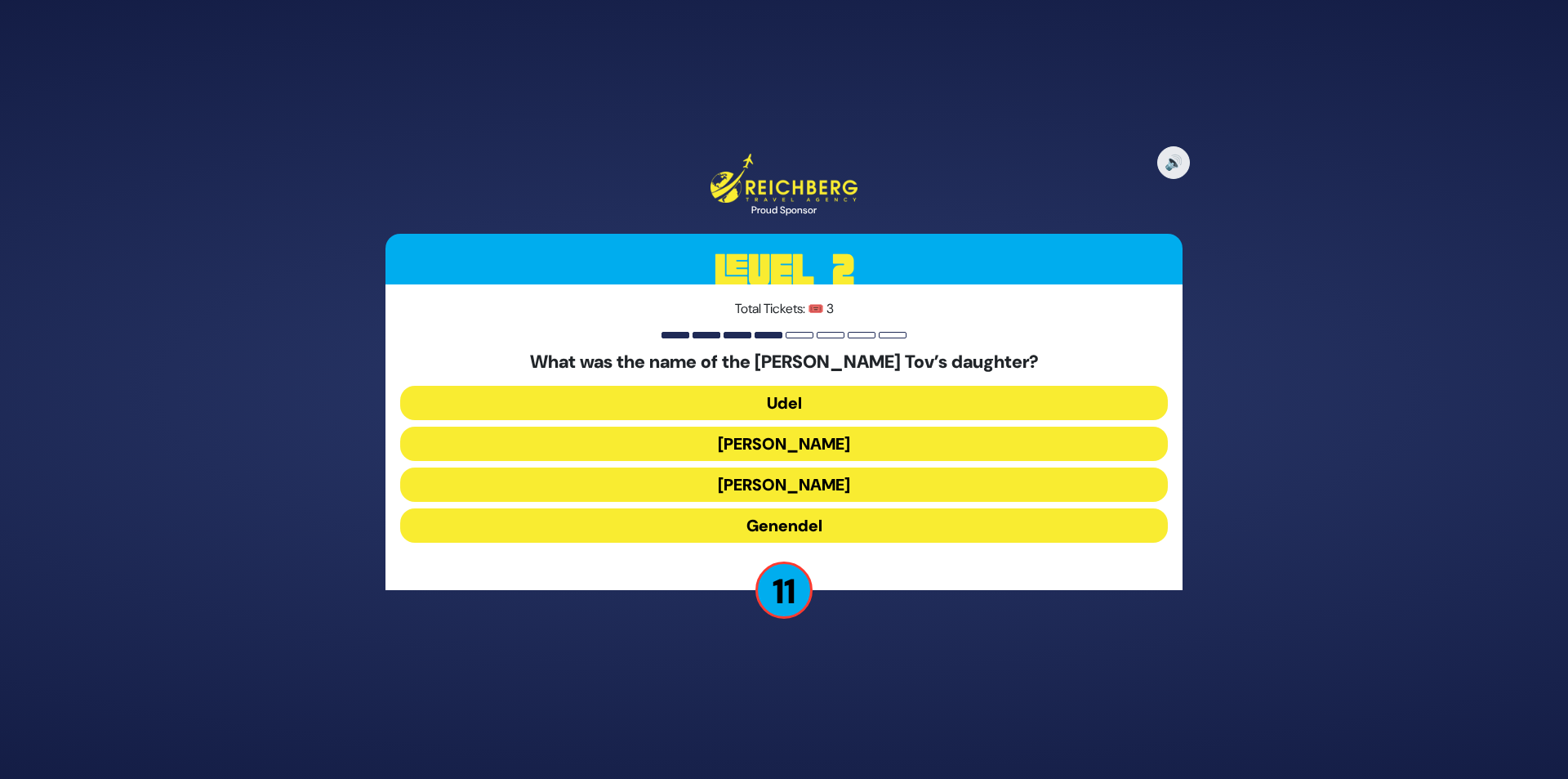
click at [905, 402] on button "Udel" at bounding box center [784, 403] width 768 height 34
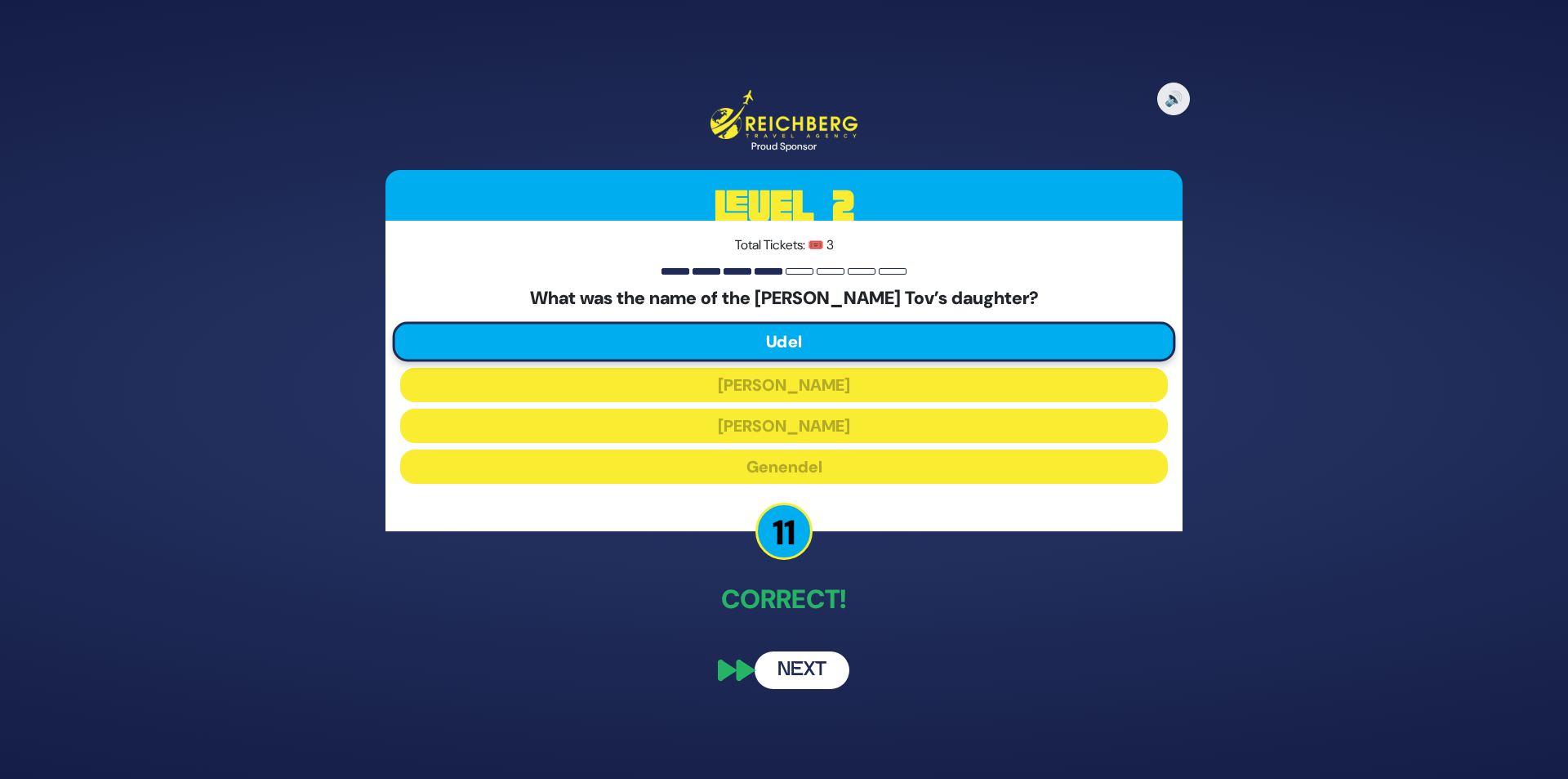
click at [791, 676] on button "Next" at bounding box center [801, 670] width 94 height 37
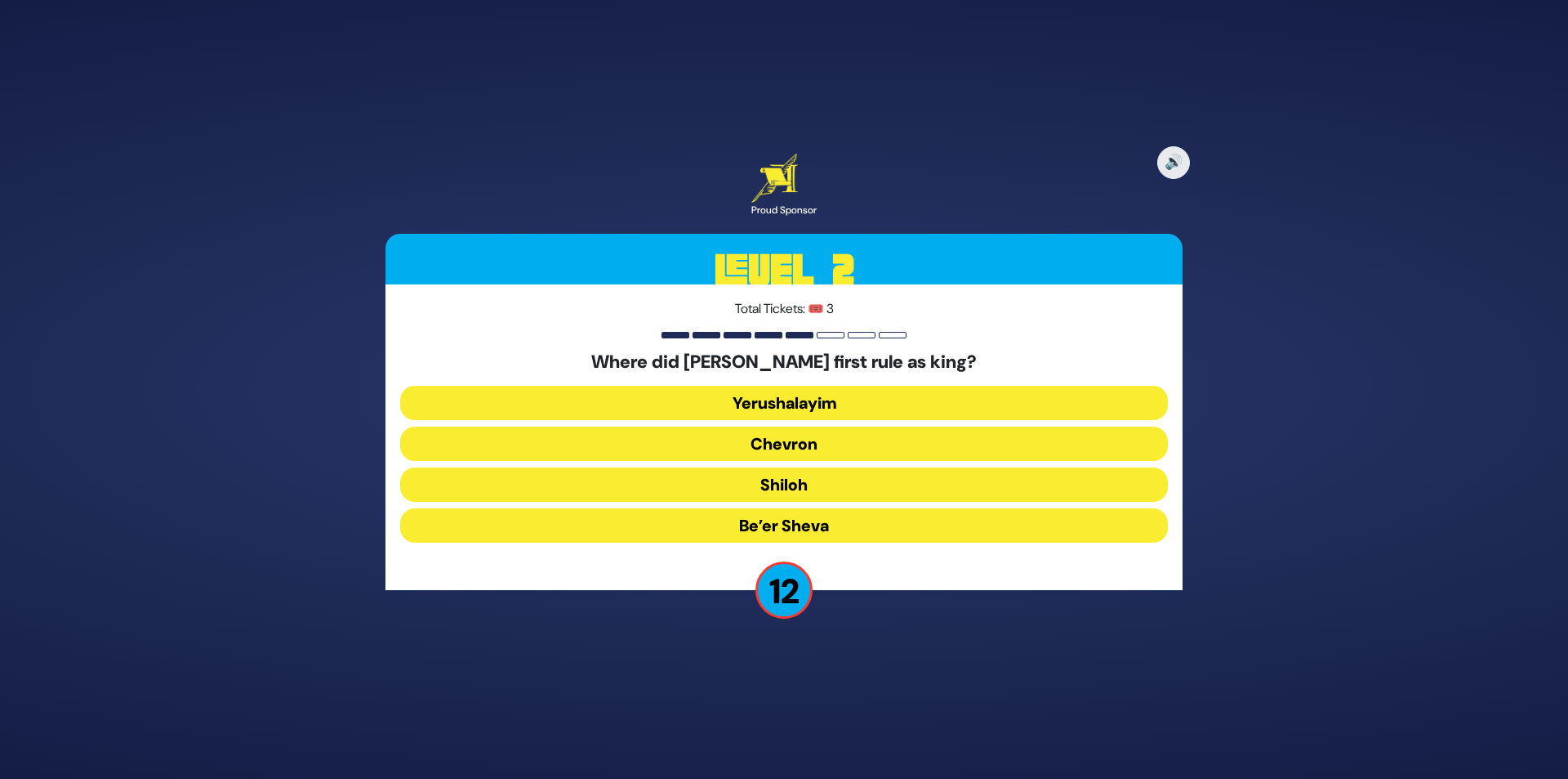
click at [793, 487] on button "Shiloh" at bounding box center [784, 484] width 768 height 34
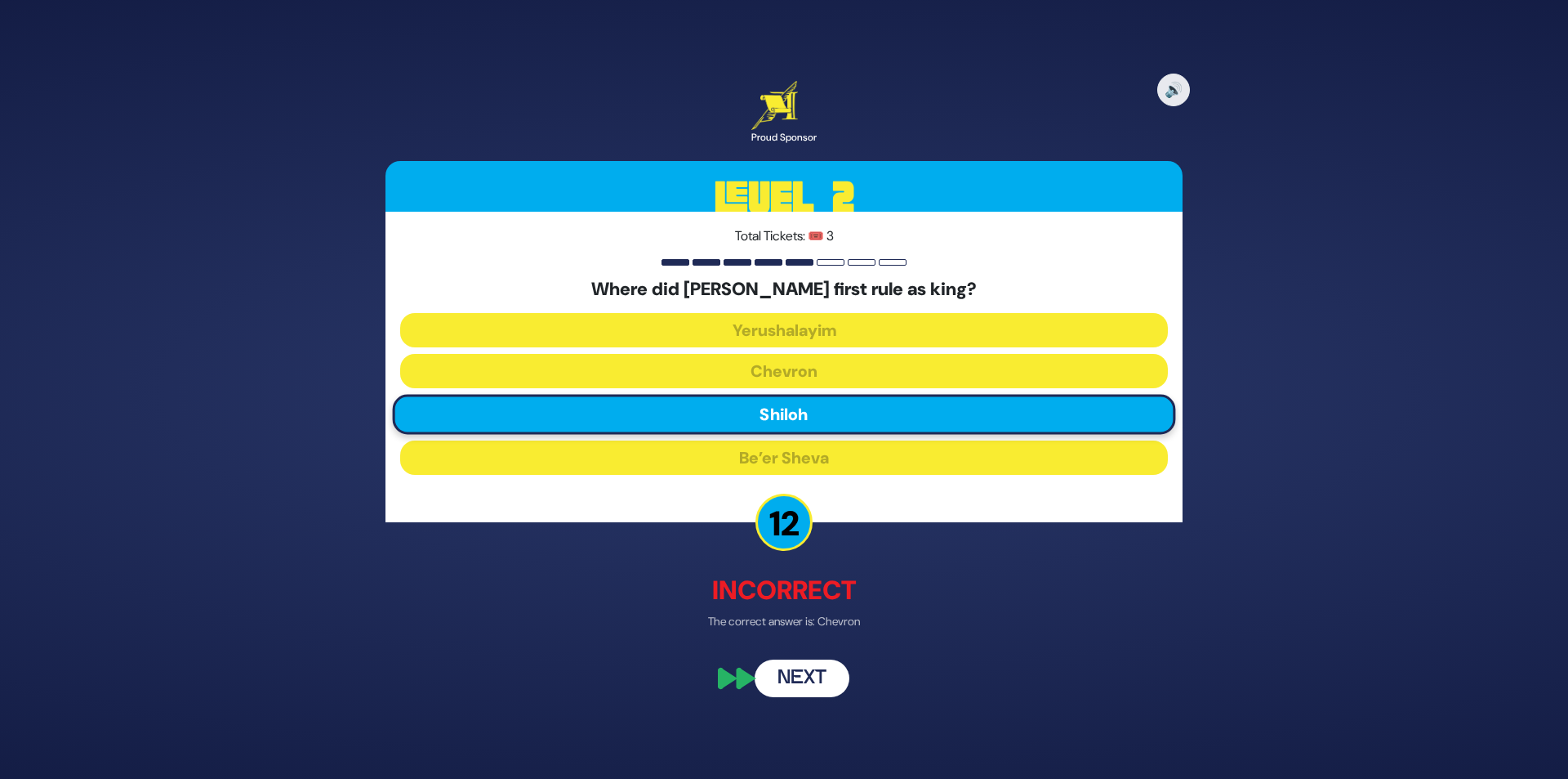
click at [806, 675] on button "Next" at bounding box center [801, 679] width 94 height 37
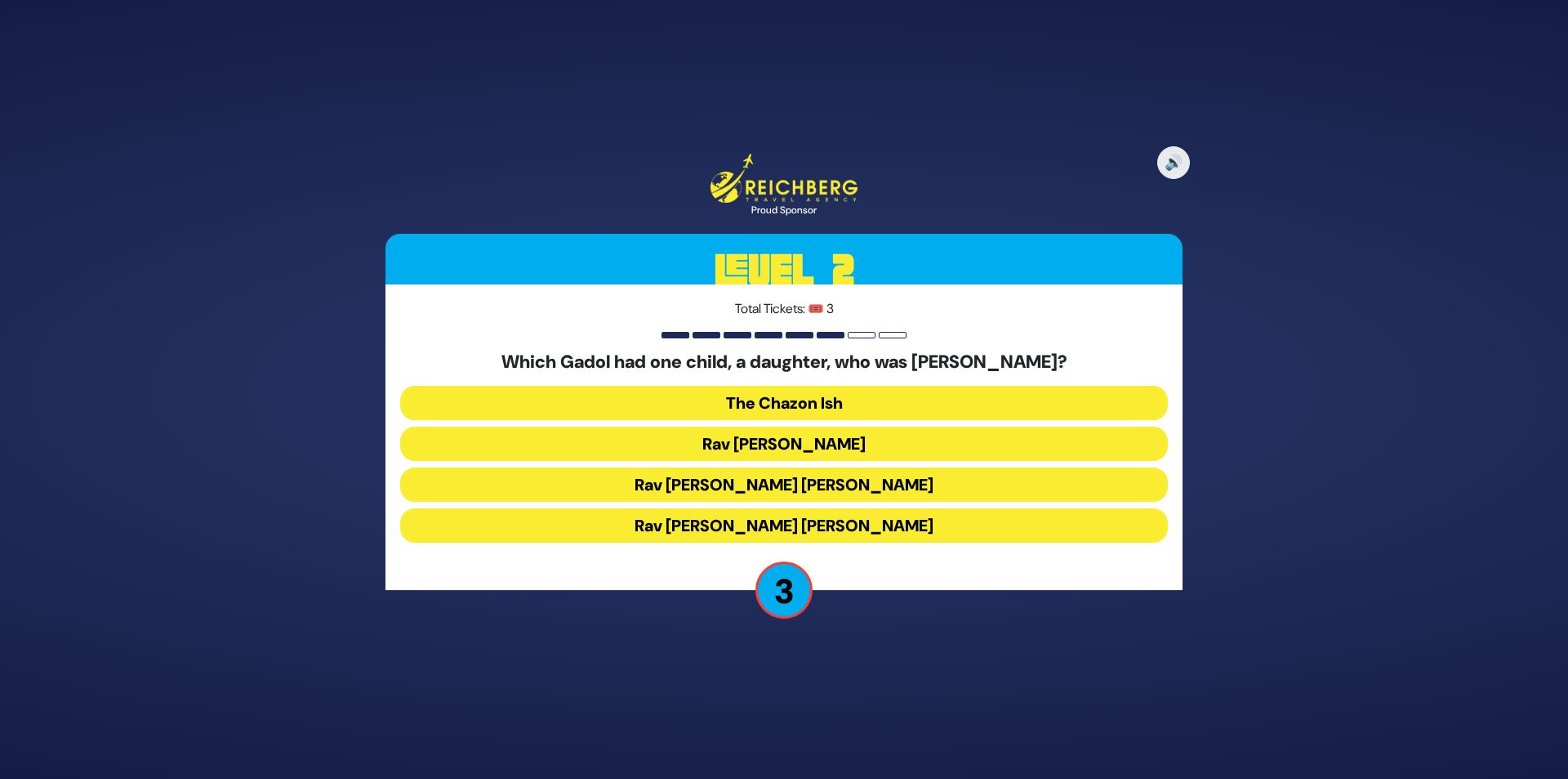
click at [846, 479] on button "Rav [PERSON_NAME] [PERSON_NAME]" at bounding box center [784, 484] width 768 height 34
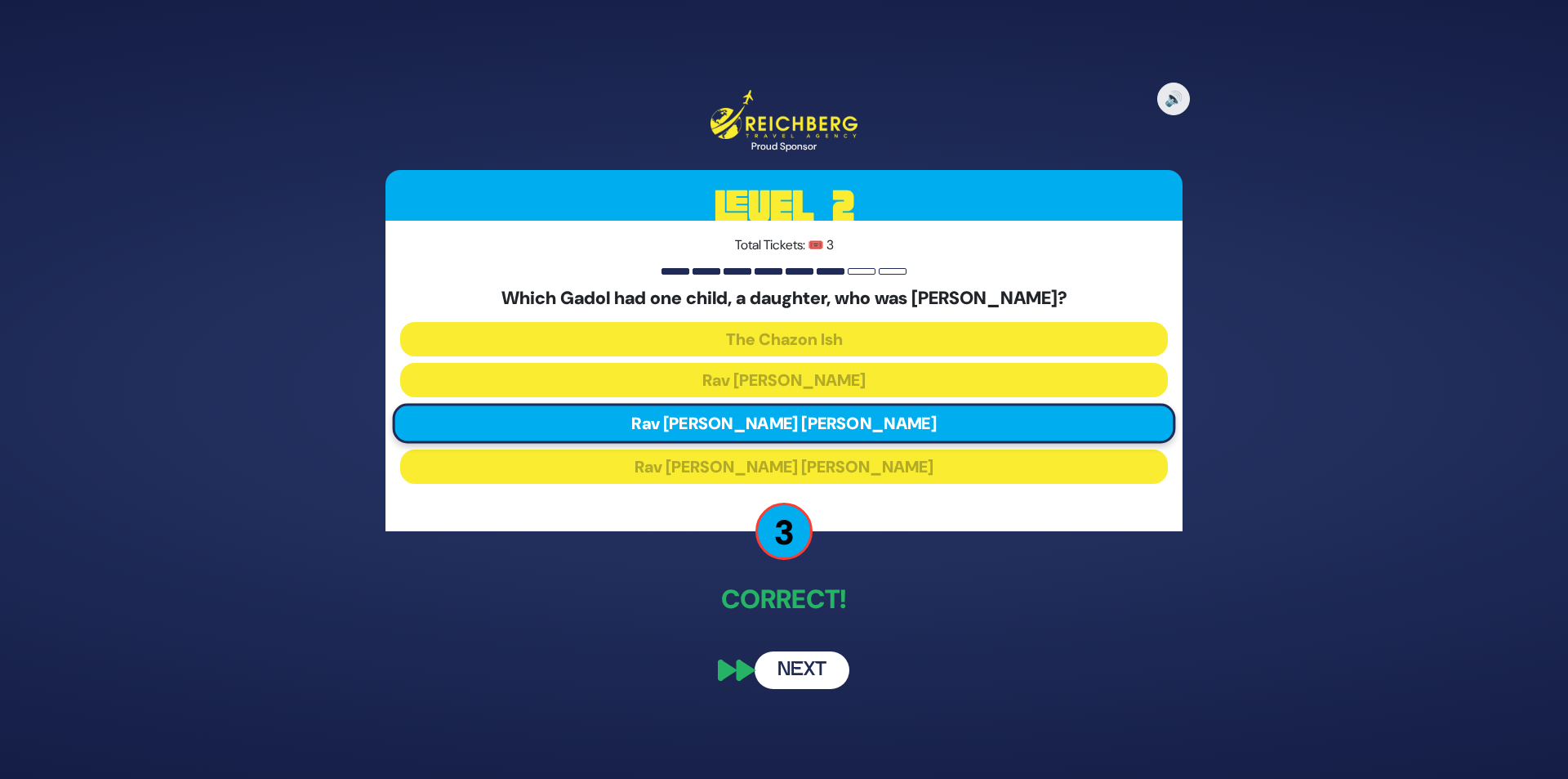
click at [782, 668] on button "Next" at bounding box center [801, 670] width 94 height 37
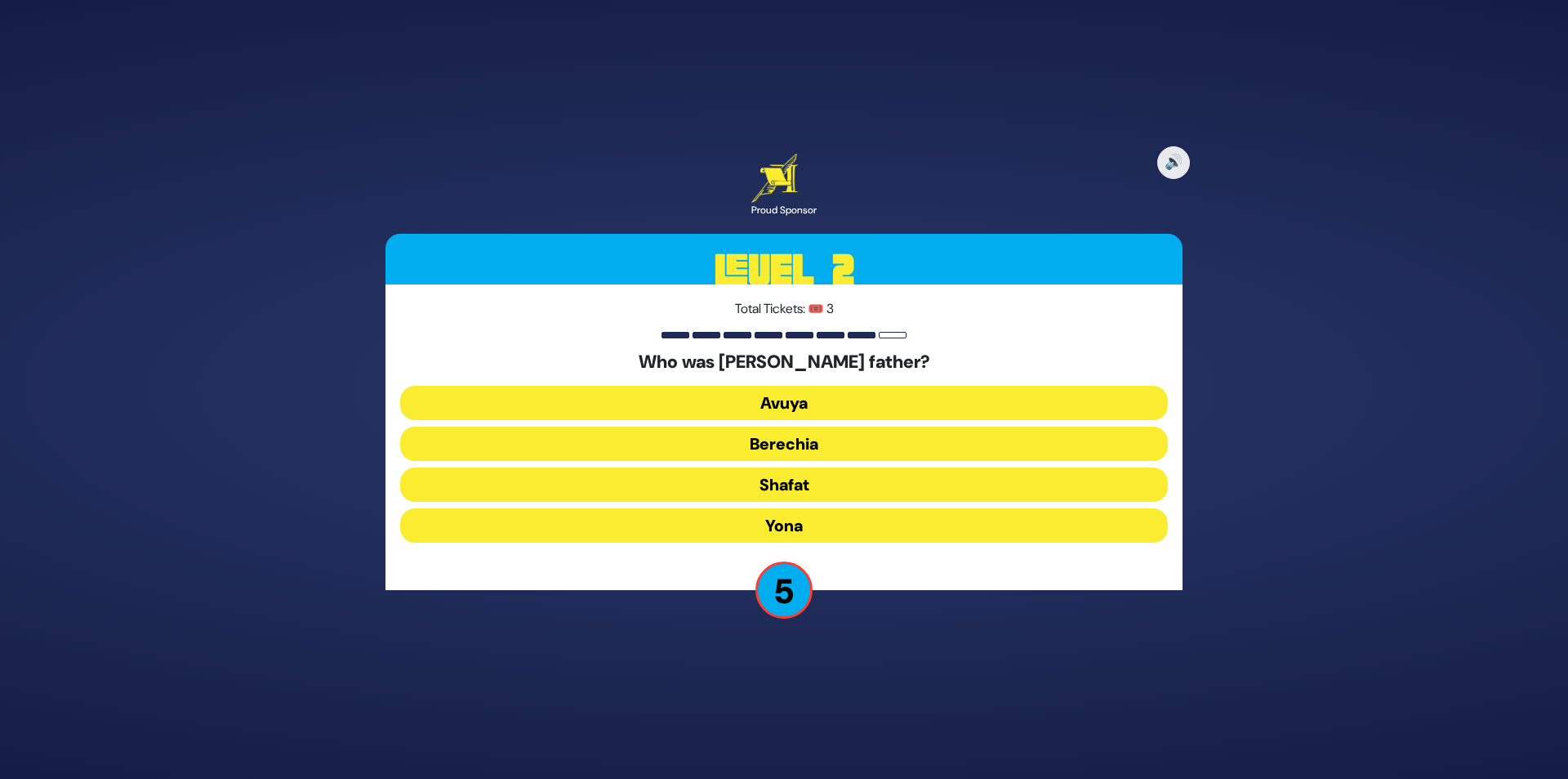
click at [865, 483] on button "Shafat" at bounding box center [784, 484] width 768 height 34
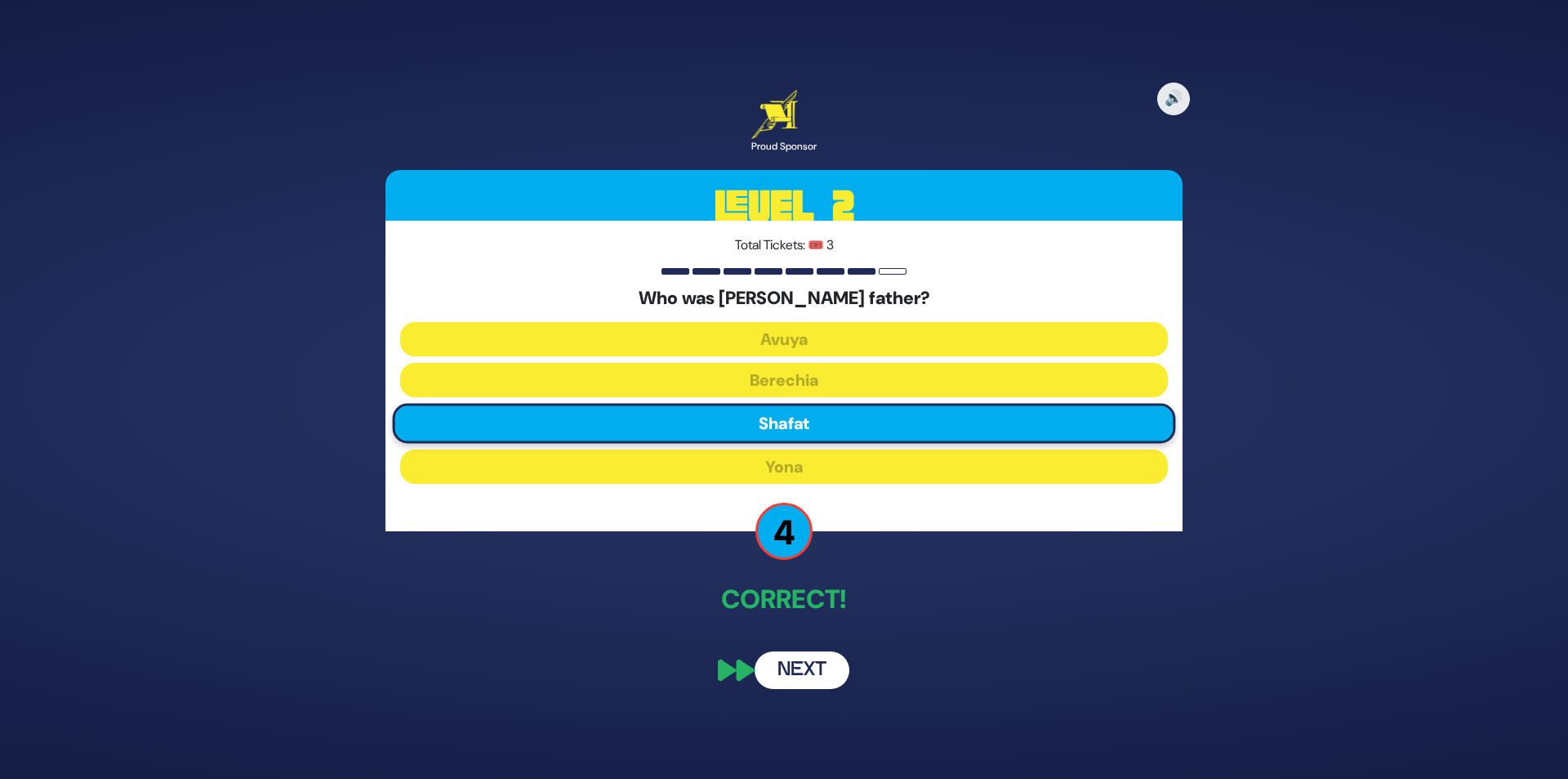
click at [818, 656] on button "Next" at bounding box center [801, 670] width 94 height 37
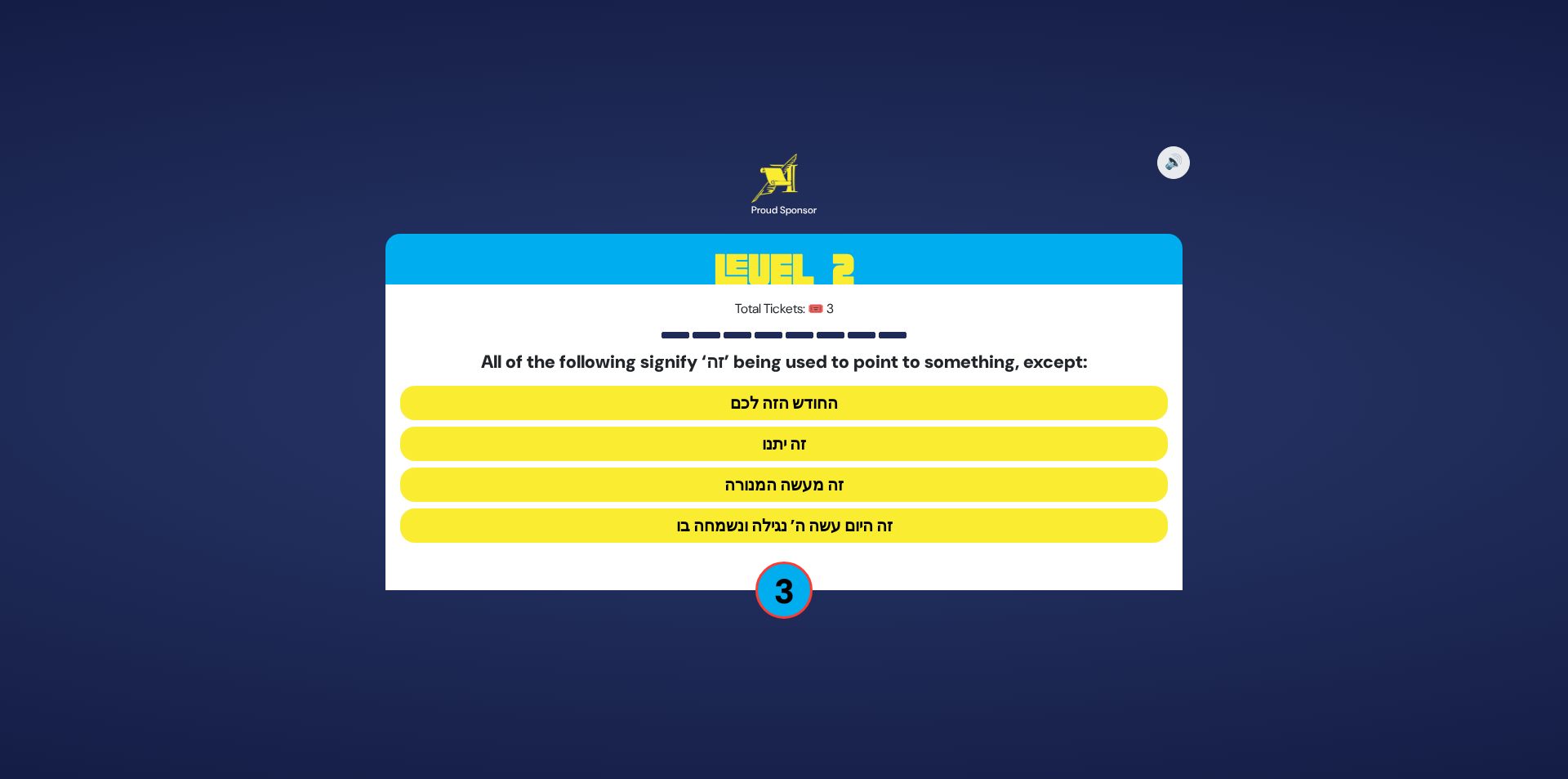
click at [846, 533] on button "זה היום עשה ה’ נגילה ונשמחה בו" at bounding box center [784, 525] width 768 height 34
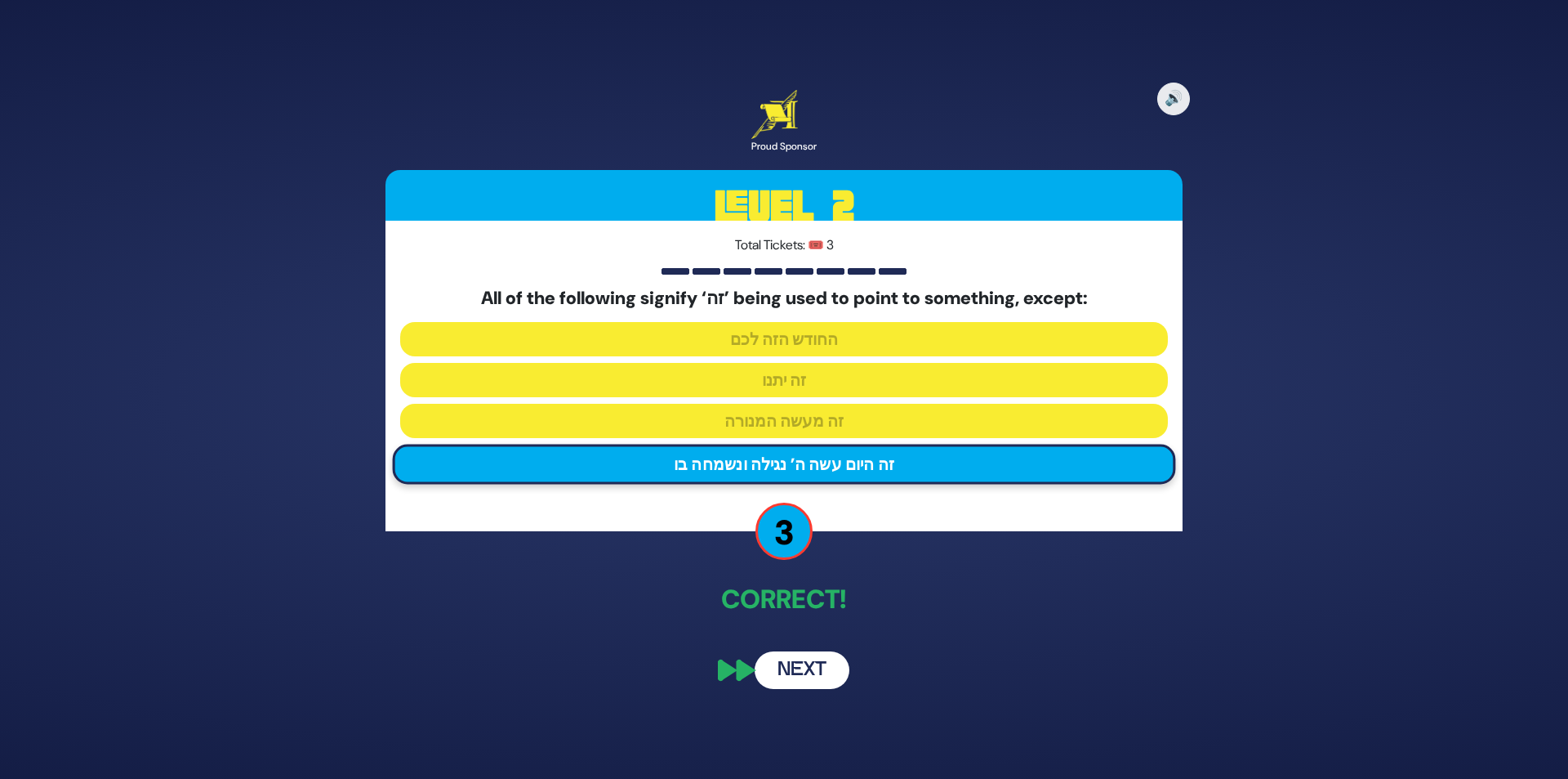
click at [803, 670] on button "Next" at bounding box center [801, 670] width 94 height 37
